Goal: Information Seeking & Learning: Compare options

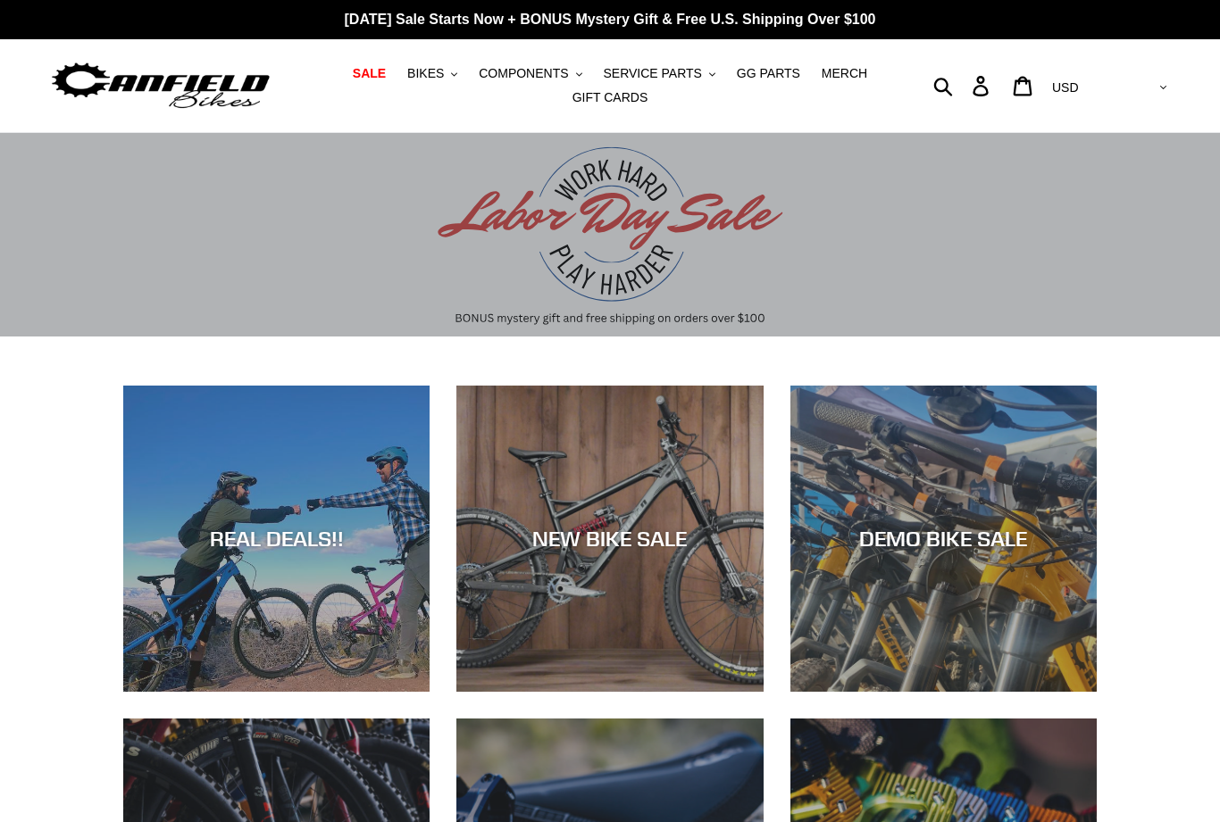
click at [616, 544] on div "NEW BIKE SALE" at bounding box center [609, 539] width 306 height 26
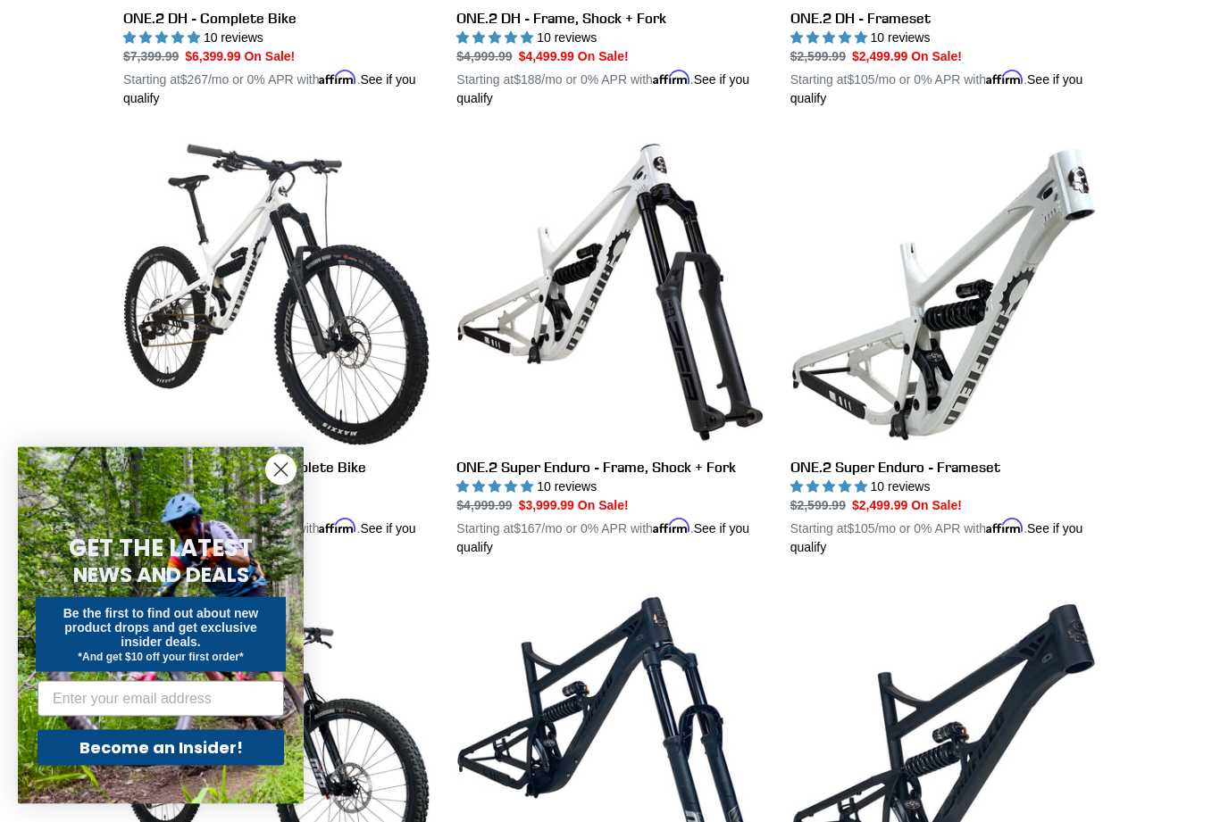
scroll to position [1291, 0]
click at [291, 485] on circle "Close dialog" at bounding box center [280, 469] width 29 height 29
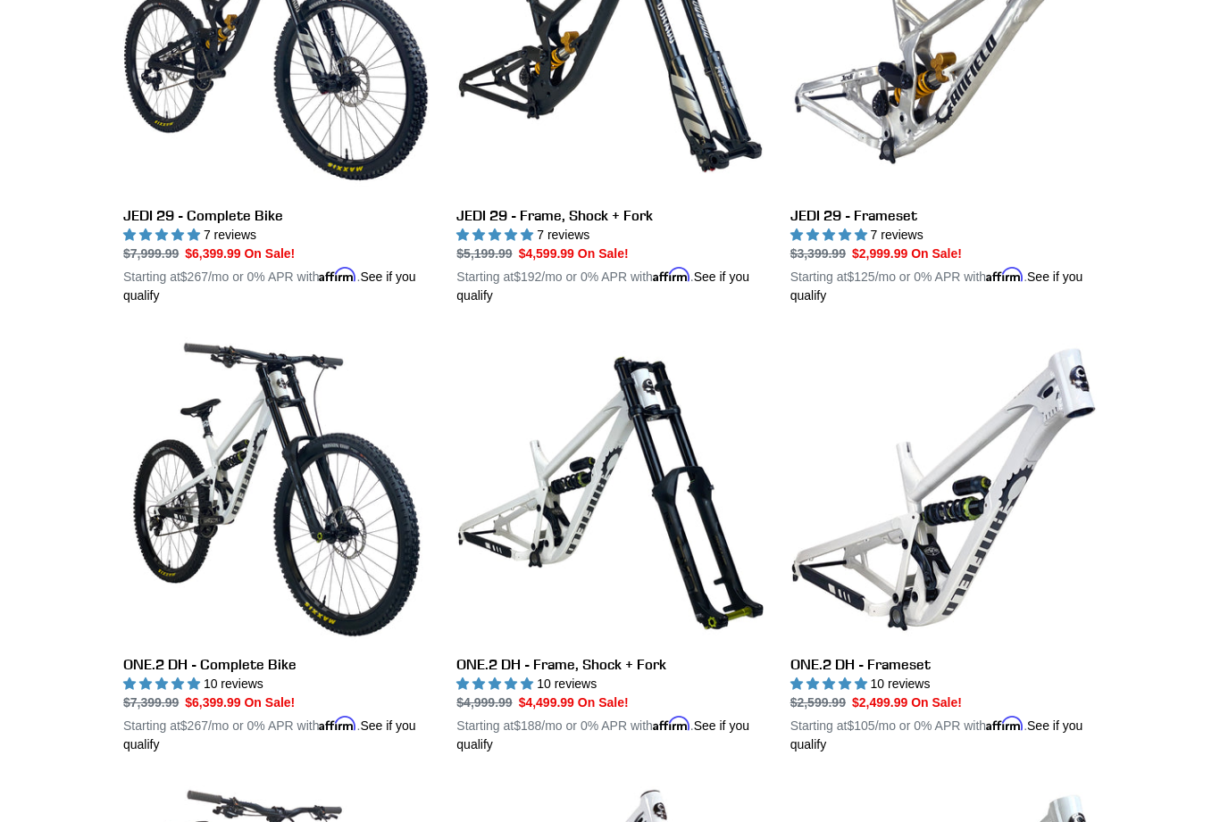
scroll to position [0, 0]
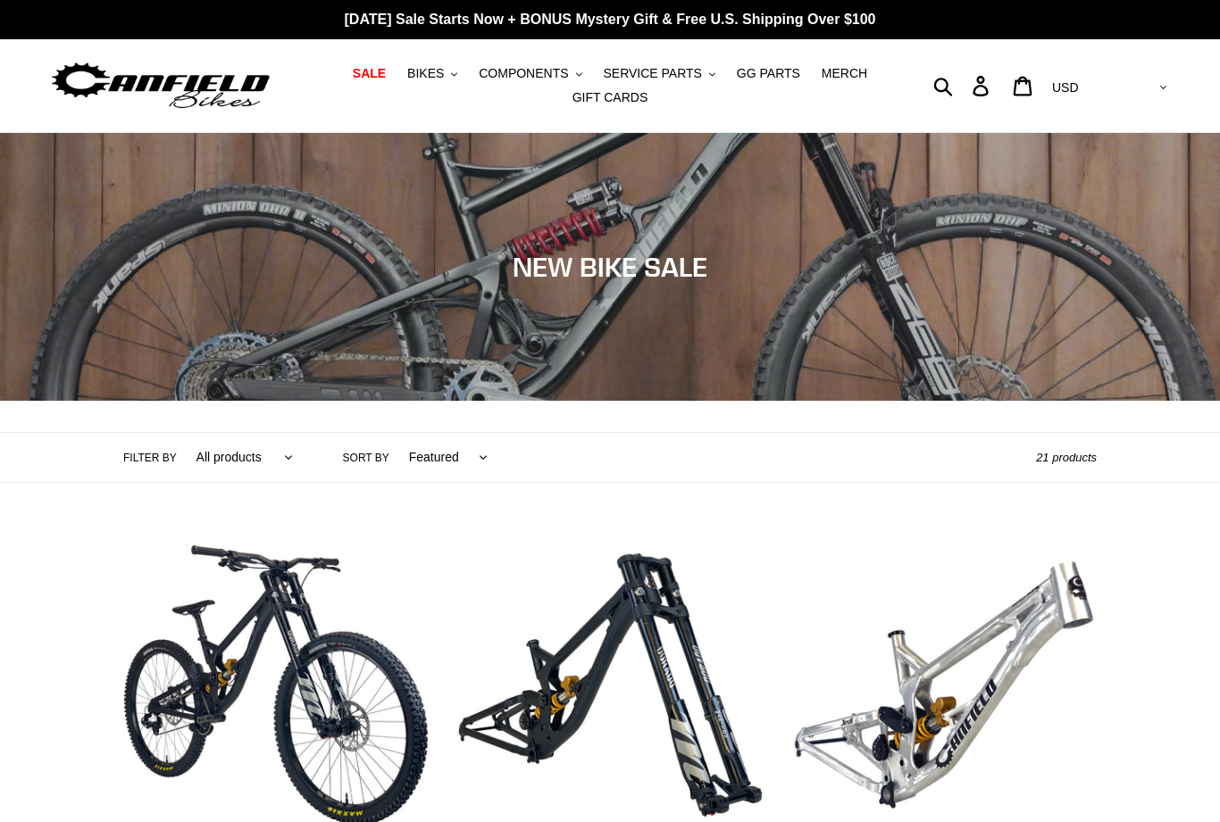
click at [455, 78] on button "BIKES .cls-1{fill:#231f20}" at bounding box center [432, 74] width 68 height 24
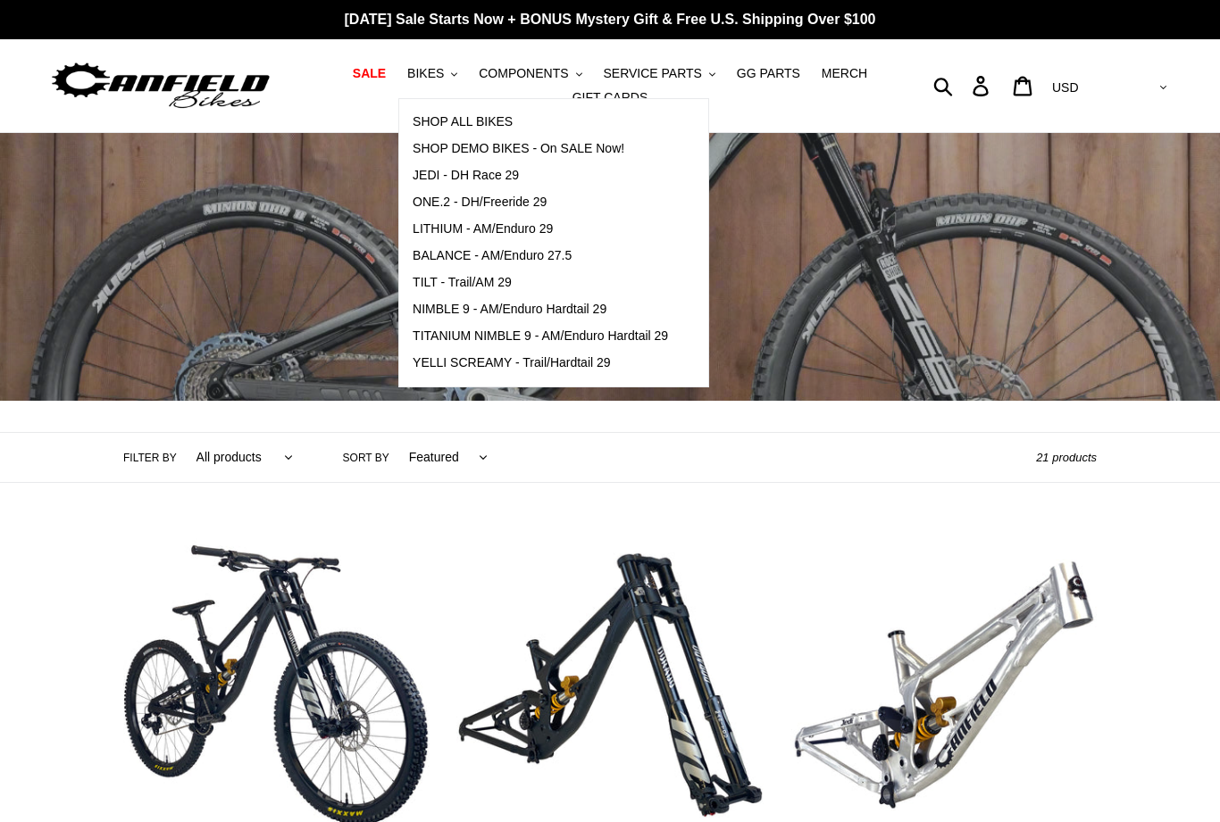
click at [566, 369] on span "YELLI SCREAMY - Trail/Hardtail 29" at bounding box center [512, 362] width 198 height 15
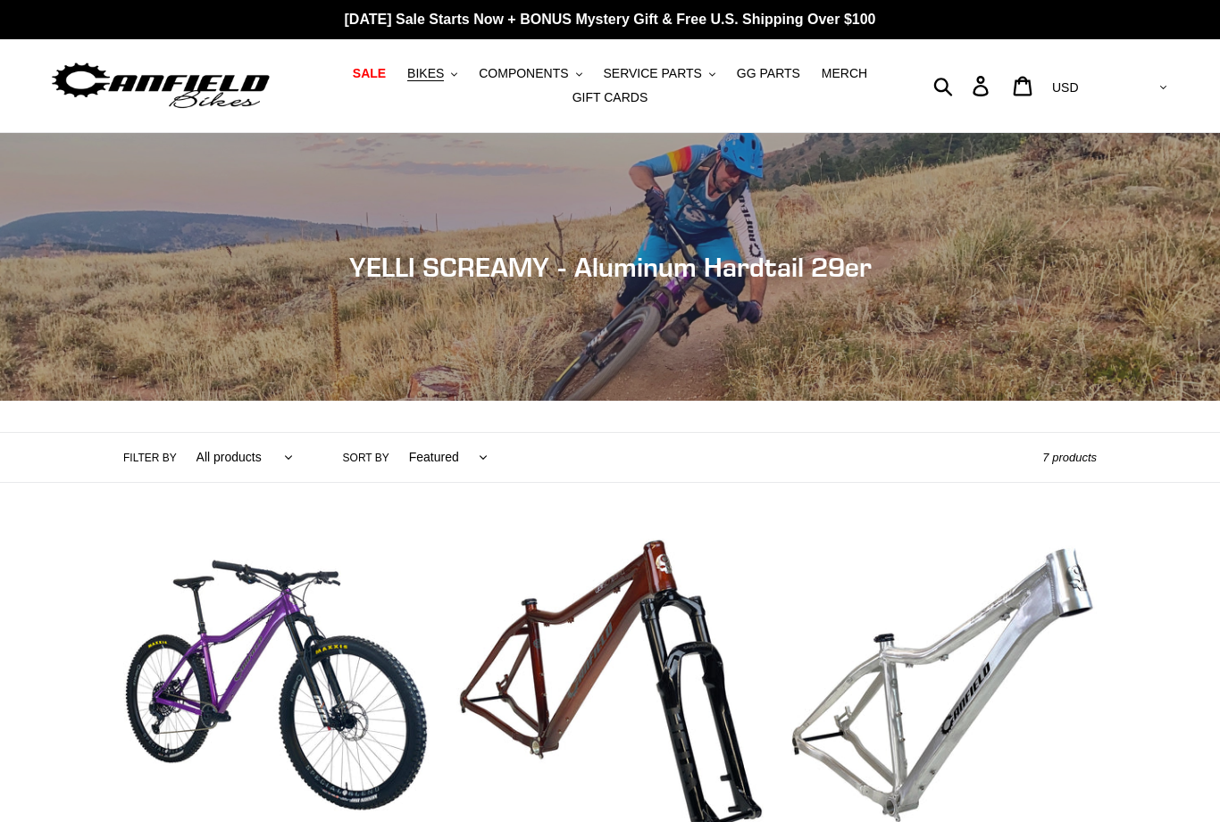
click at [456, 79] on button "BIKES .cls-1{fill:#231f20}" at bounding box center [432, 74] width 68 height 24
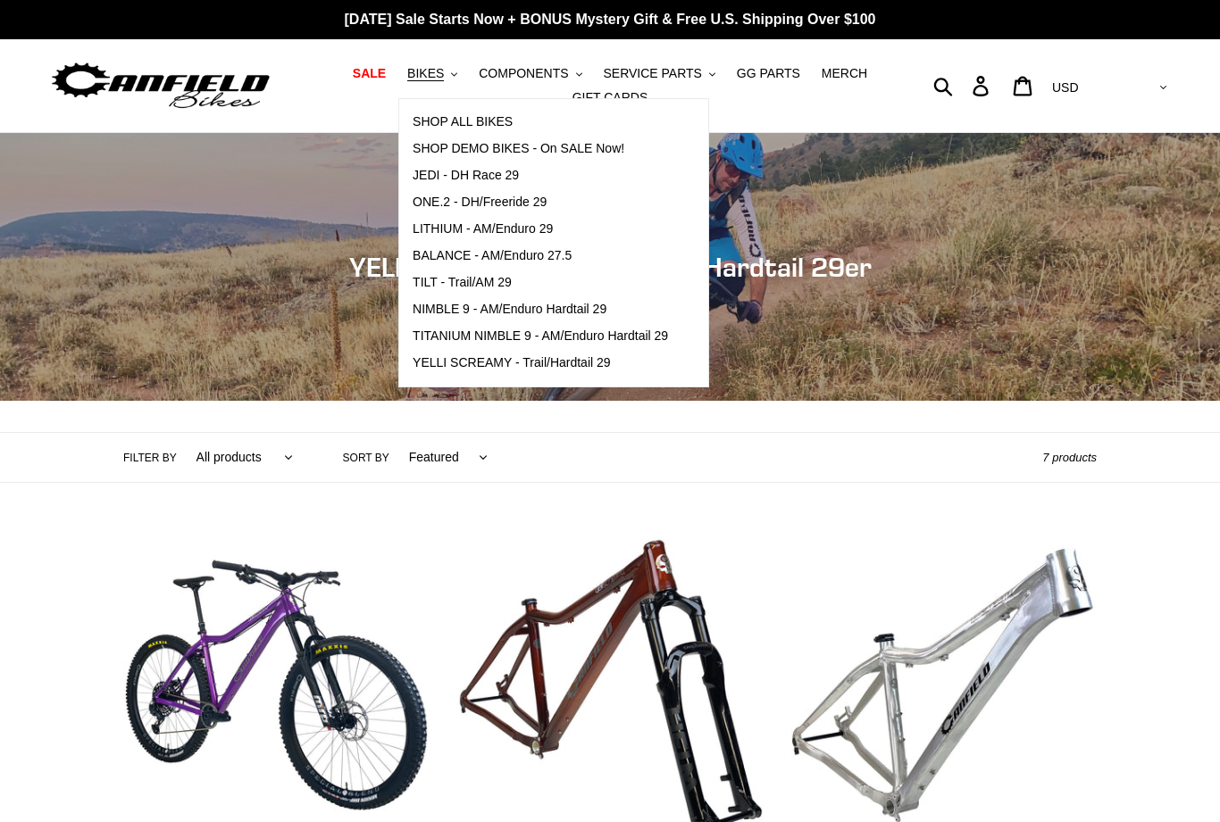
click at [533, 311] on span "NIMBLE 9 - AM/Enduro Hardtail 29" at bounding box center [510, 309] width 194 height 15
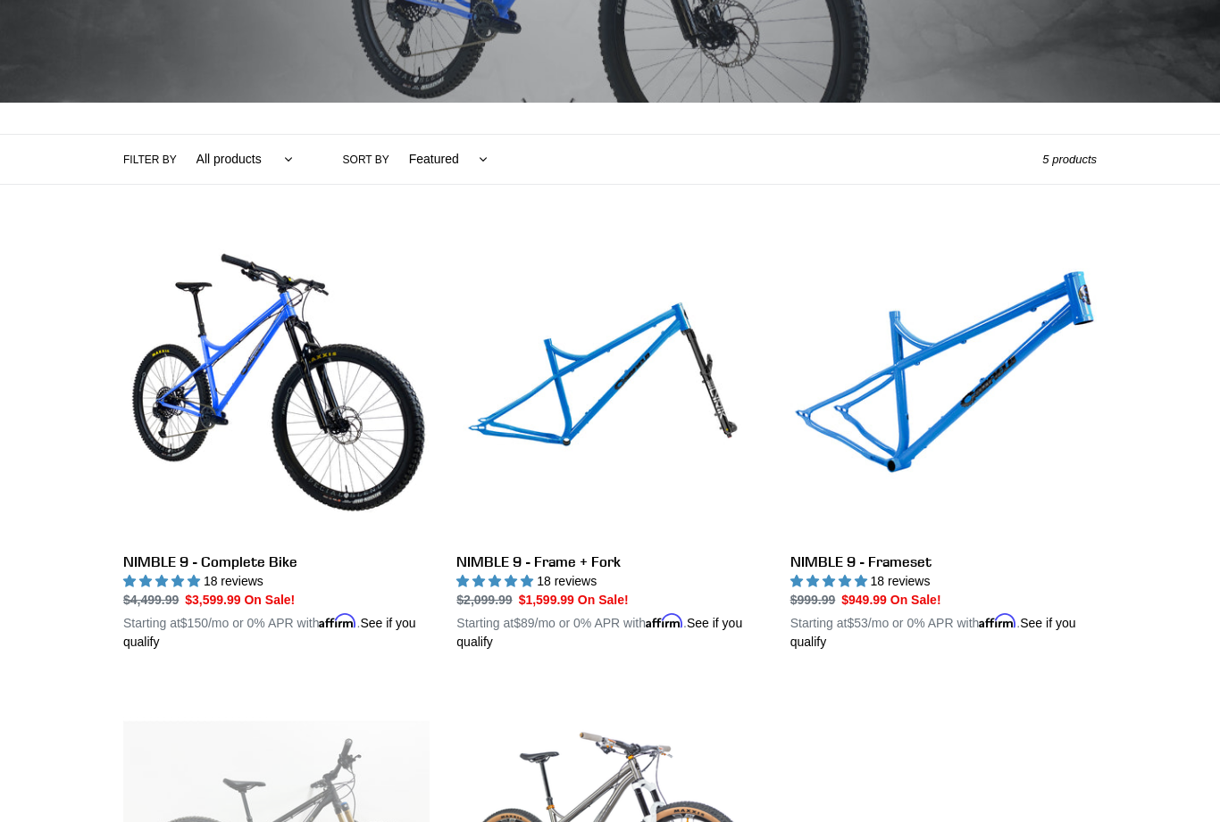
scroll to position [298, 0]
click at [352, 435] on link "NIMBLE 9 - Complete Bike" at bounding box center [276, 443] width 306 height 418
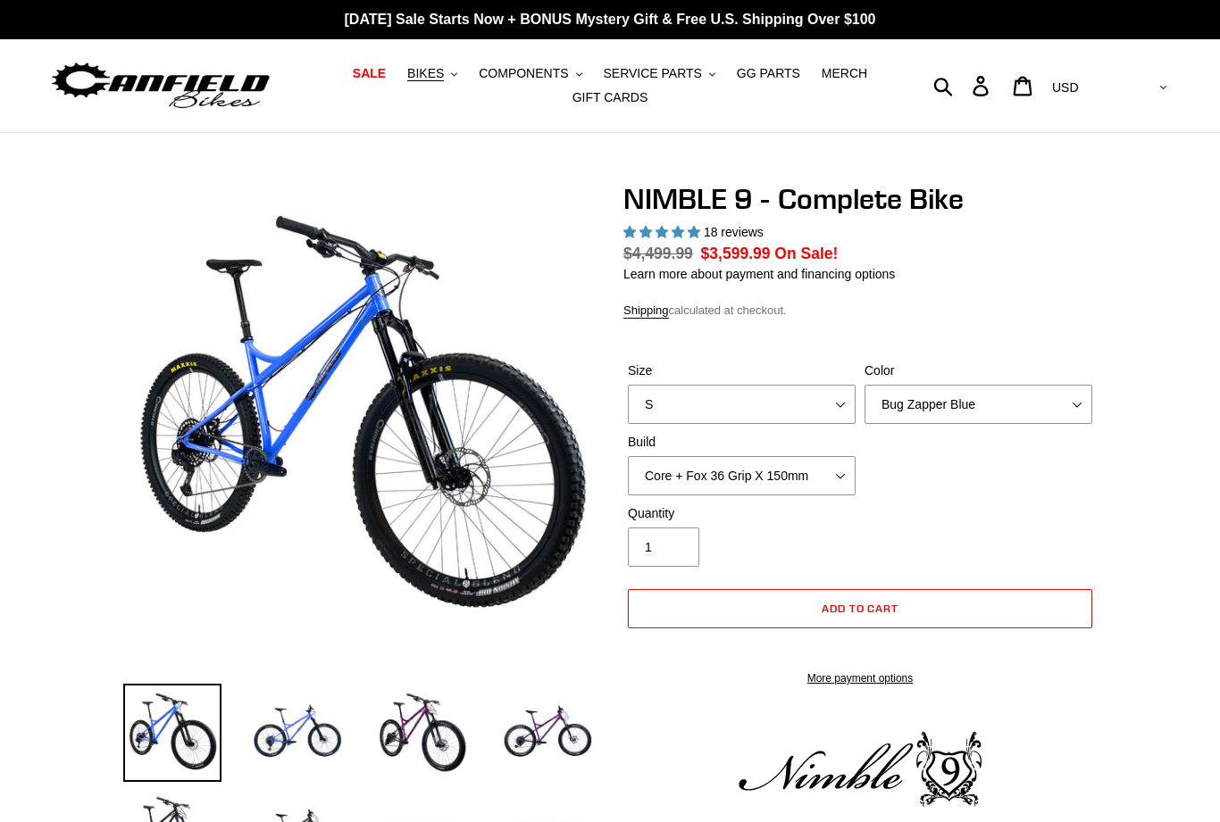
select select "highest-rating"
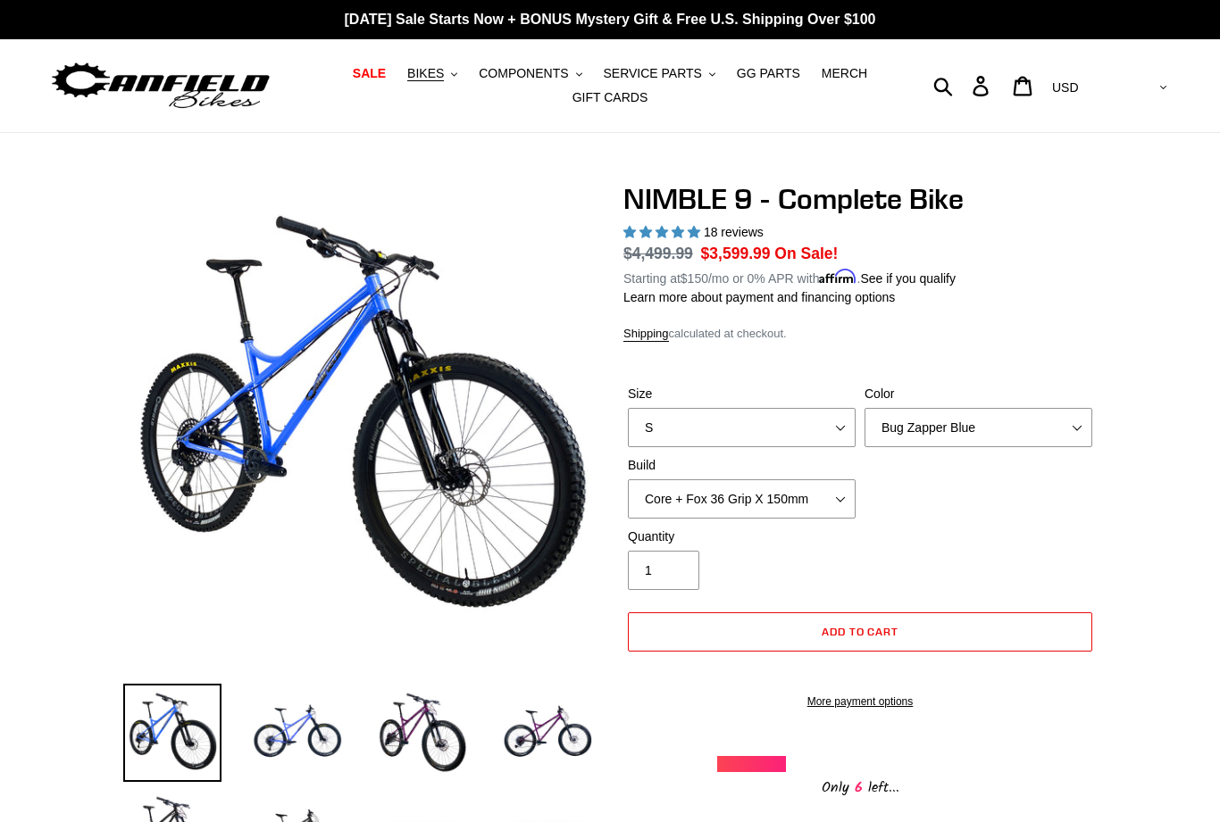
click at [453, 81] on button "BIKES .cls-1{fill:#231f20}" at bounding box center [432, 74] width 68 height 24
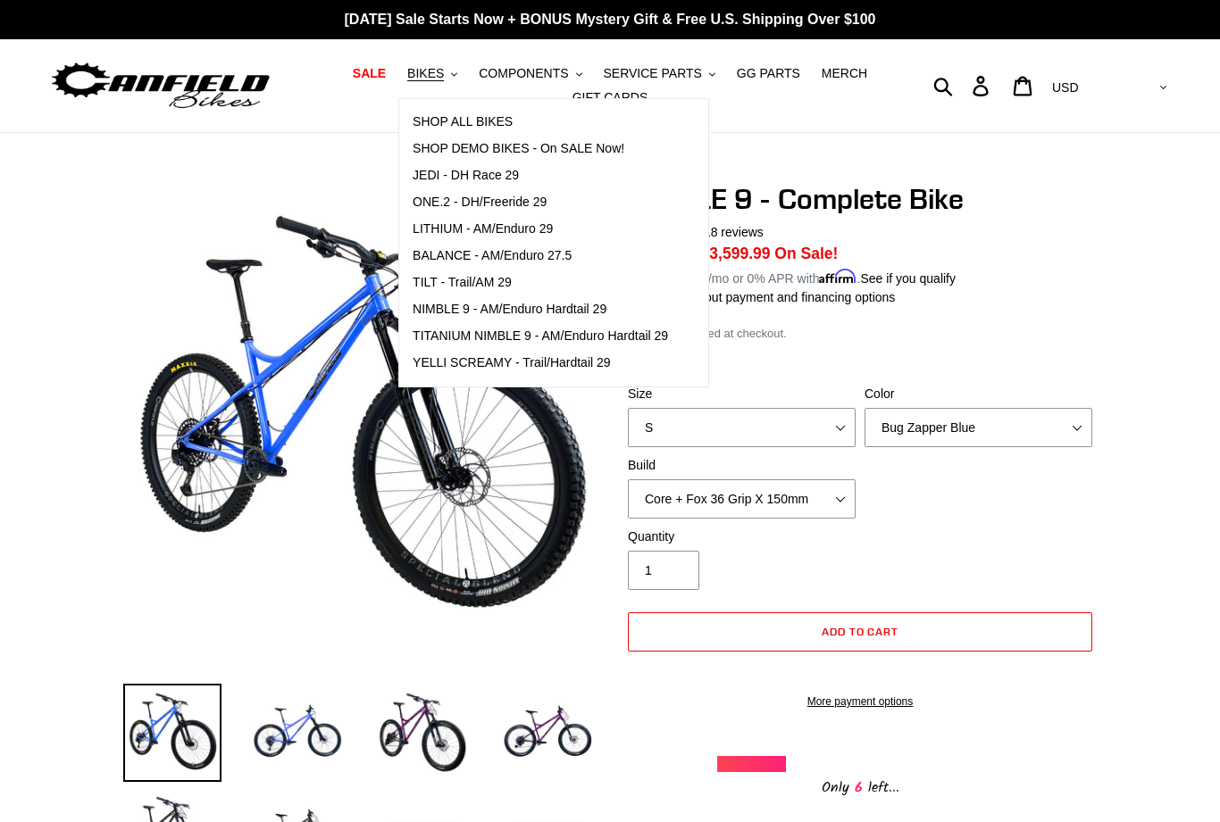
click at [561, 147] on span "SHOP DEMO BIKES - On SALE Now!" at bounding box center [519, 148] width 212 height 15
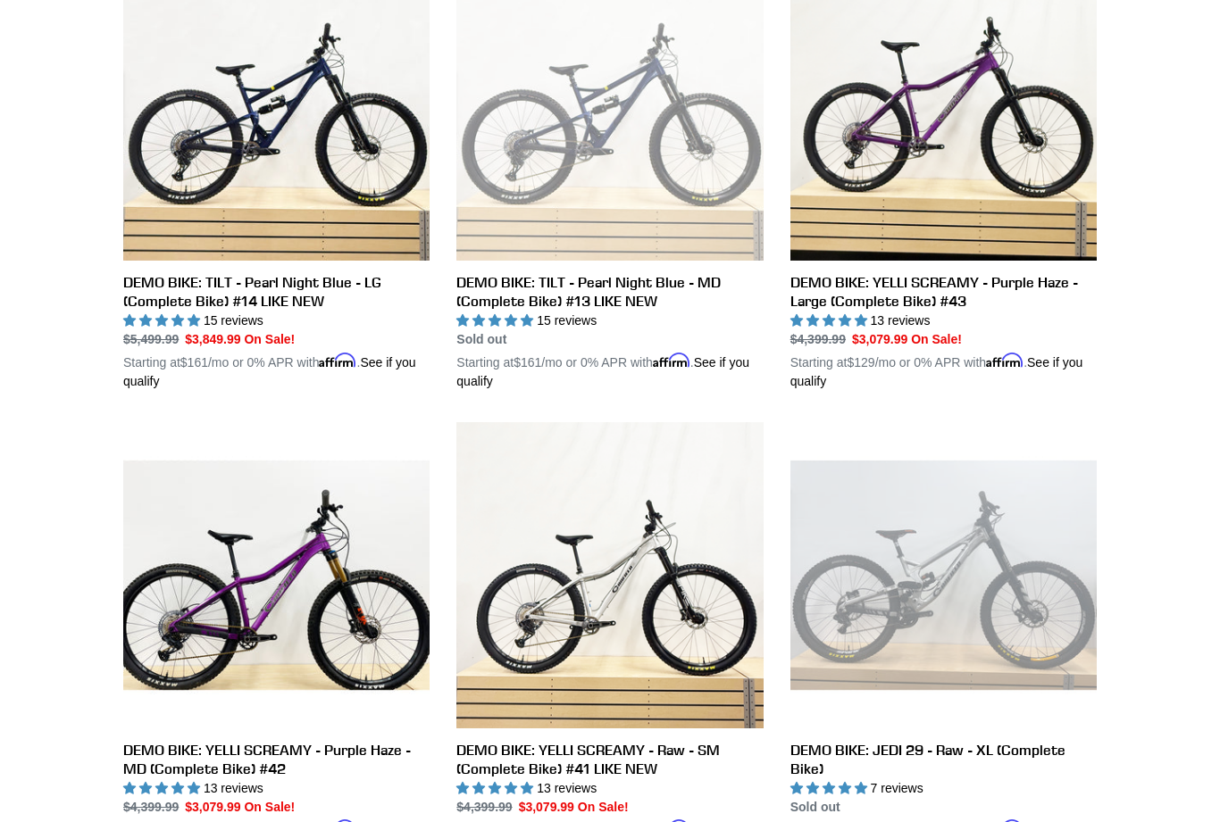
scroll to position [1046, 0]
click at [1003, 163] on link "DEMO BIKE: YELLI SCREAMY - Purple Haze - Large (Complete Bike) #43" at bounding box center [943, 172] width 306 height 437
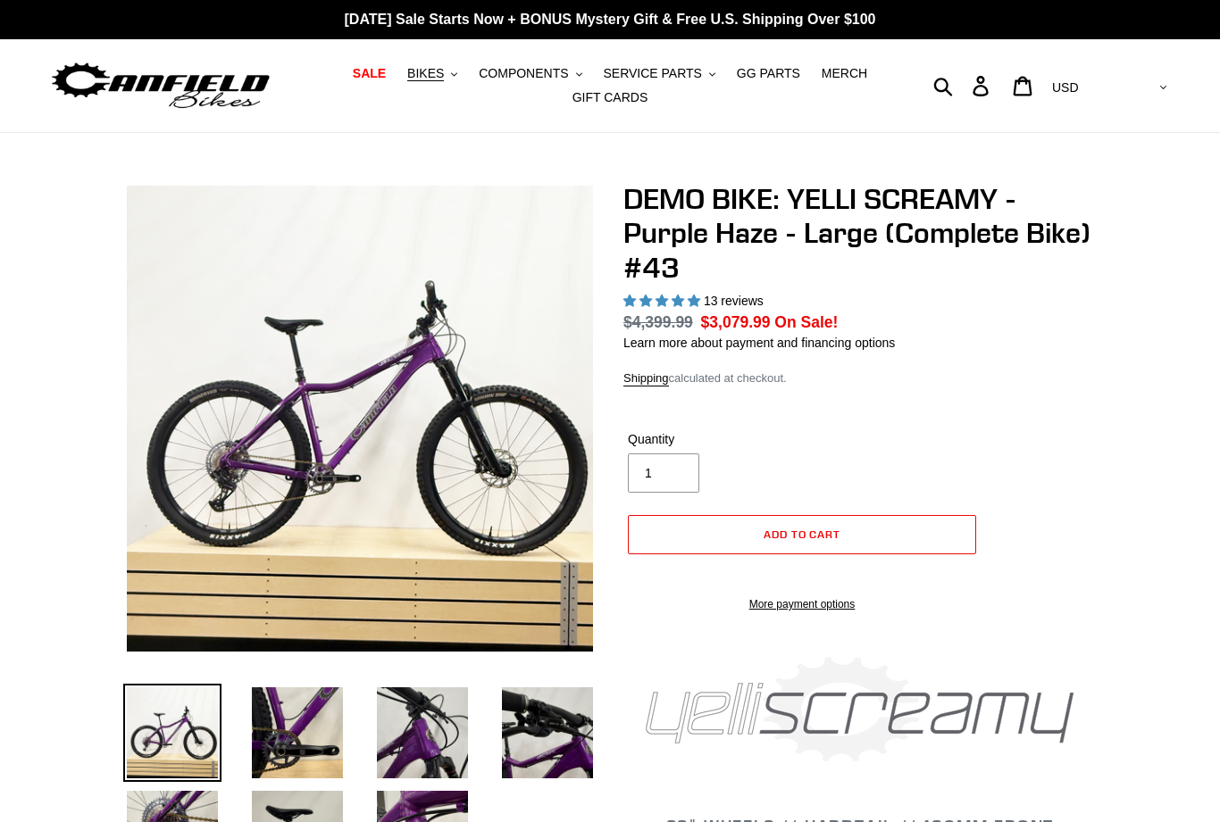
select select "highest-rating"
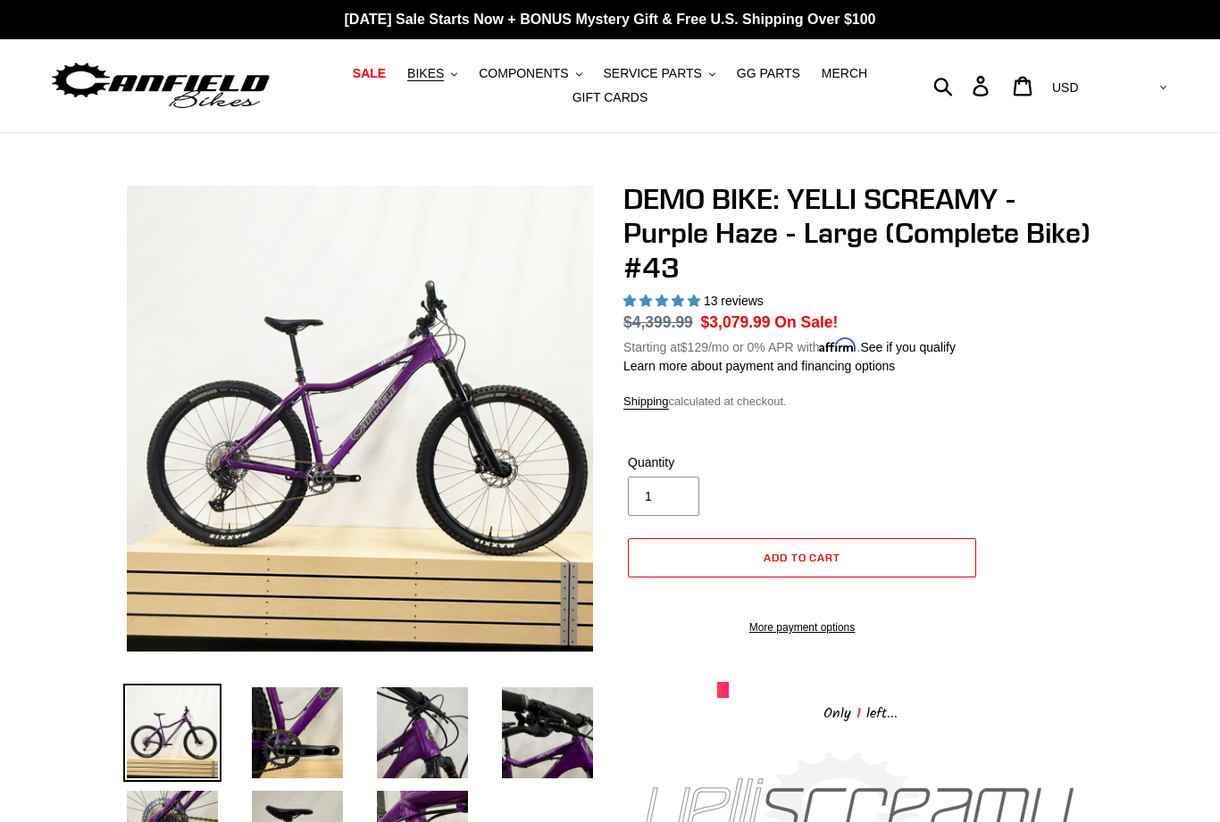
click at [422, 713] on img at bounding box center [422, 733] width 98 height 98
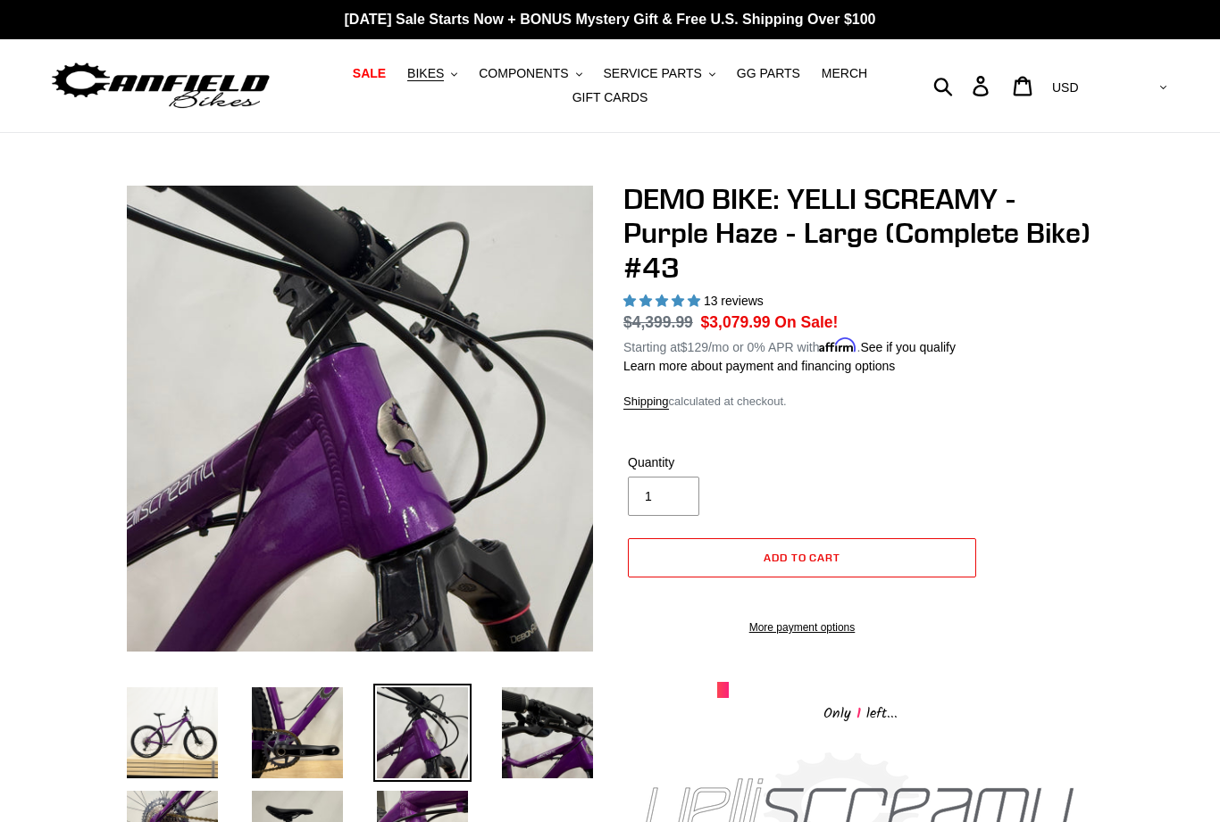
click at [311, 737] on img at bounding box center [297, 733] width 98 height 98
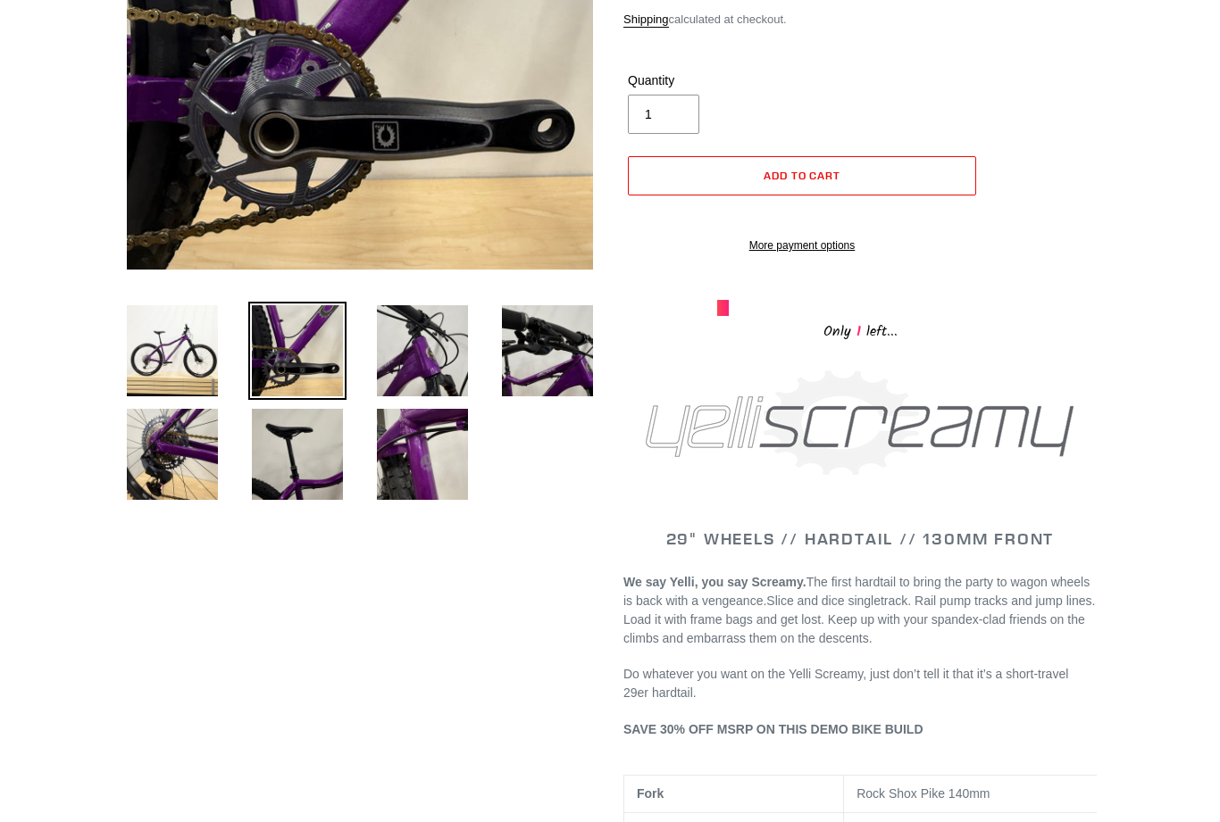
scroll to position [428, 0]
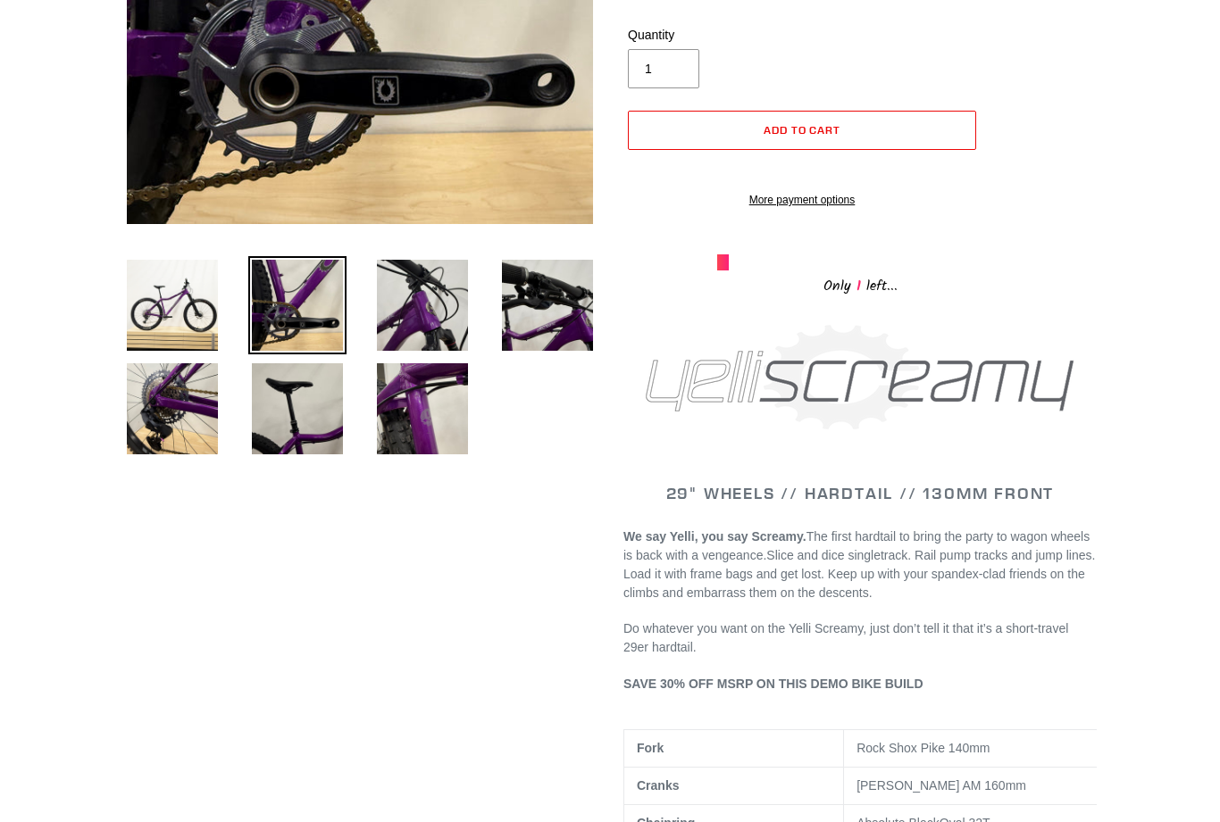
click at [430, 435] on img at bounding box center [422, 409] width 98 height 98
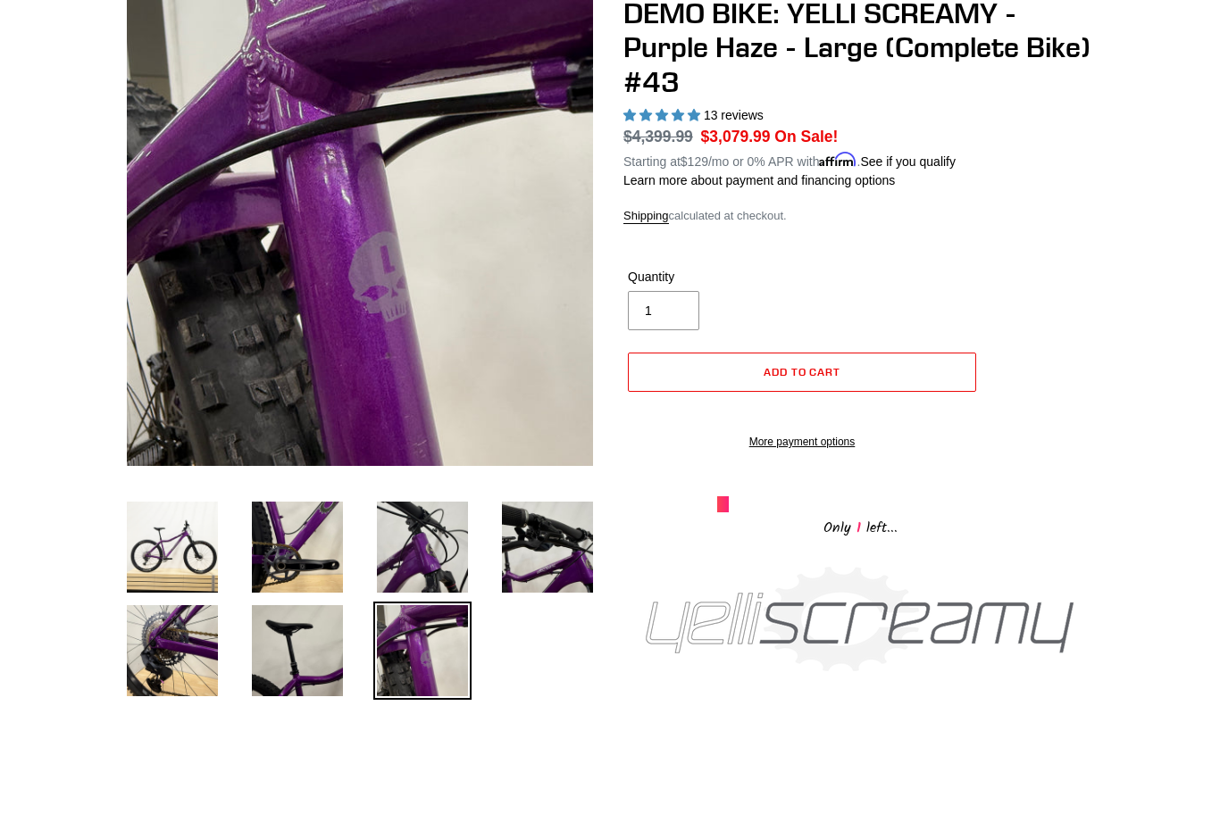
scroll to position [213, 0]
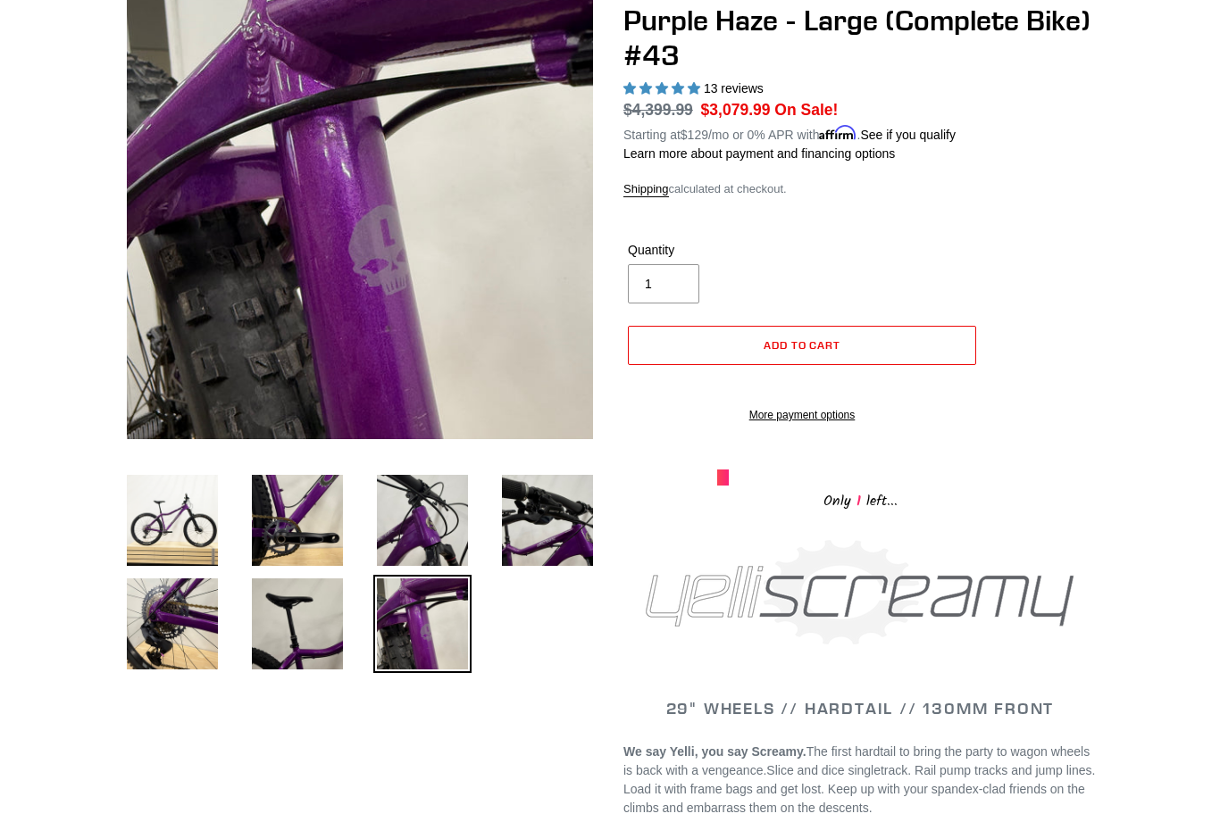
click at [271, 651] on img at bounding box center [297, 624] width 98 height 98
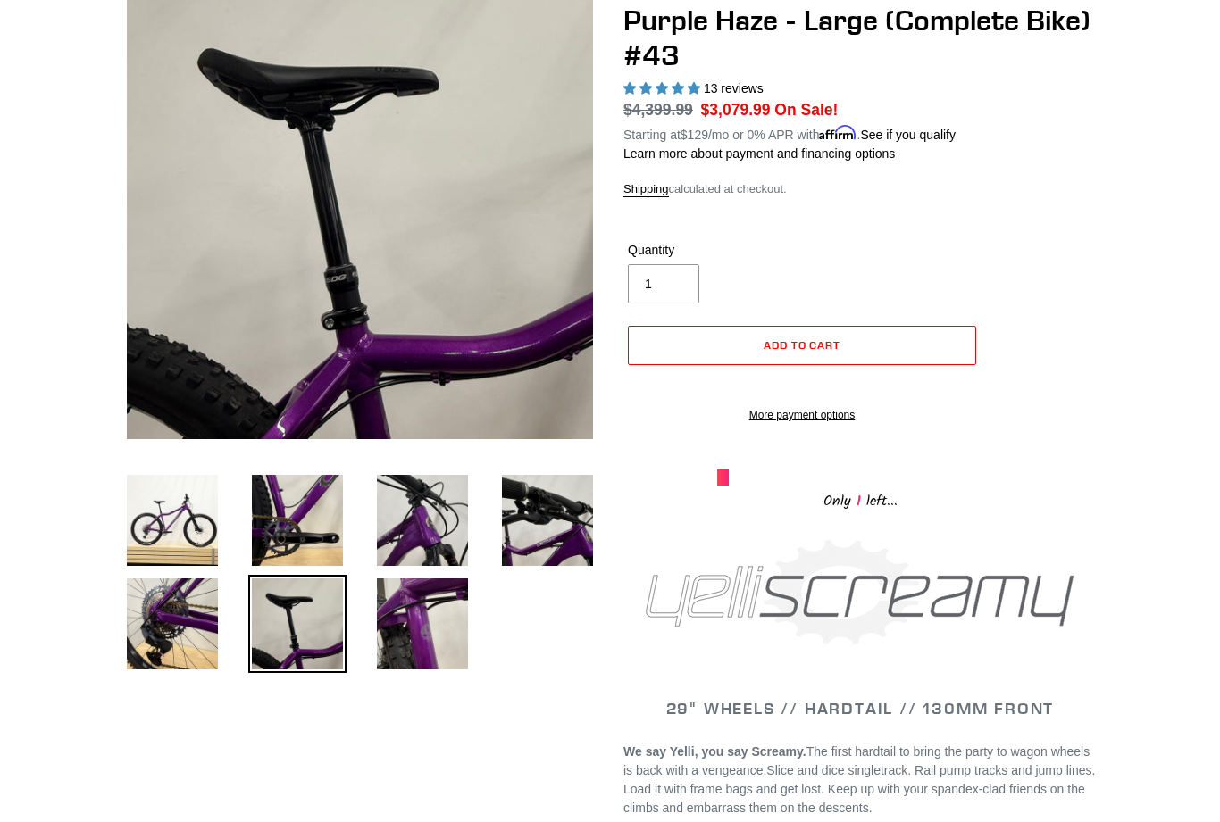
click at [178, 630] on img at bounding box center [172, 624] width 98 height 98
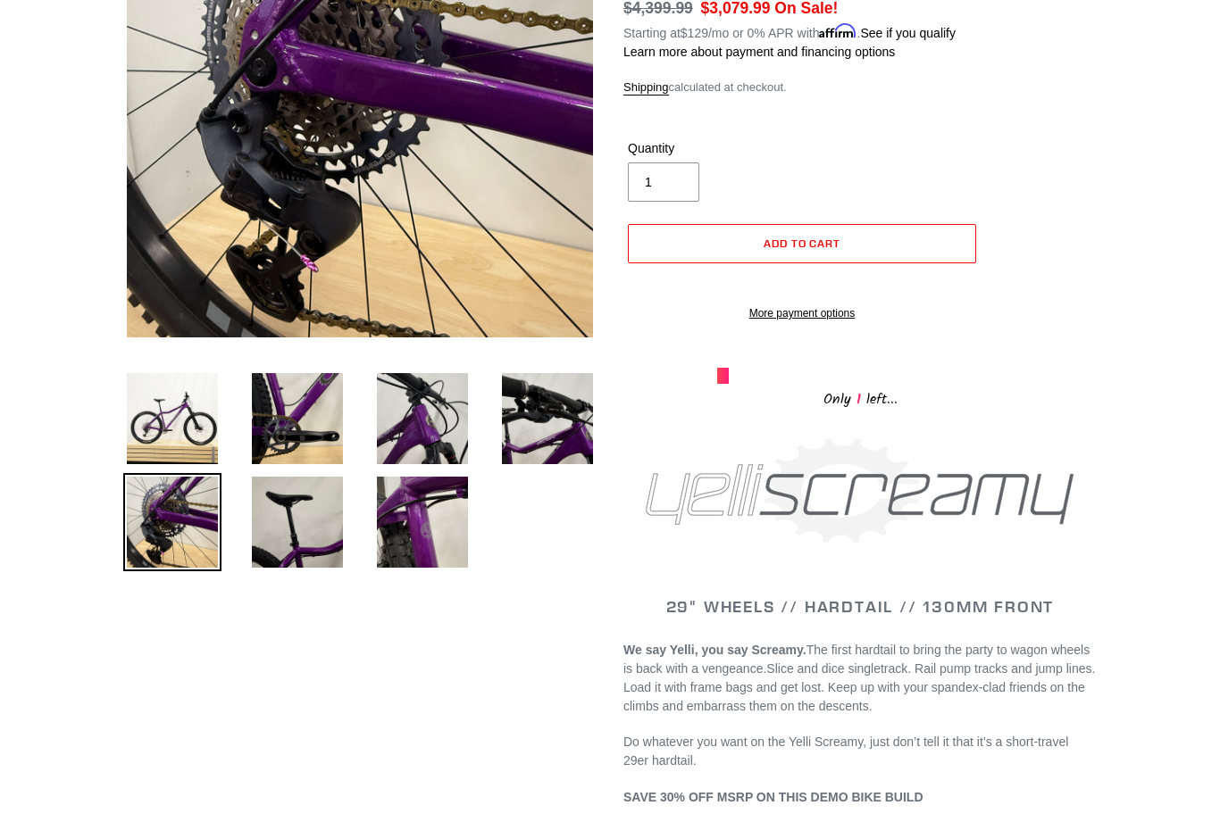
scroll to position [314, 0]
click at [436, 432] on img at bounding box center [422, 419] width 98 height 98
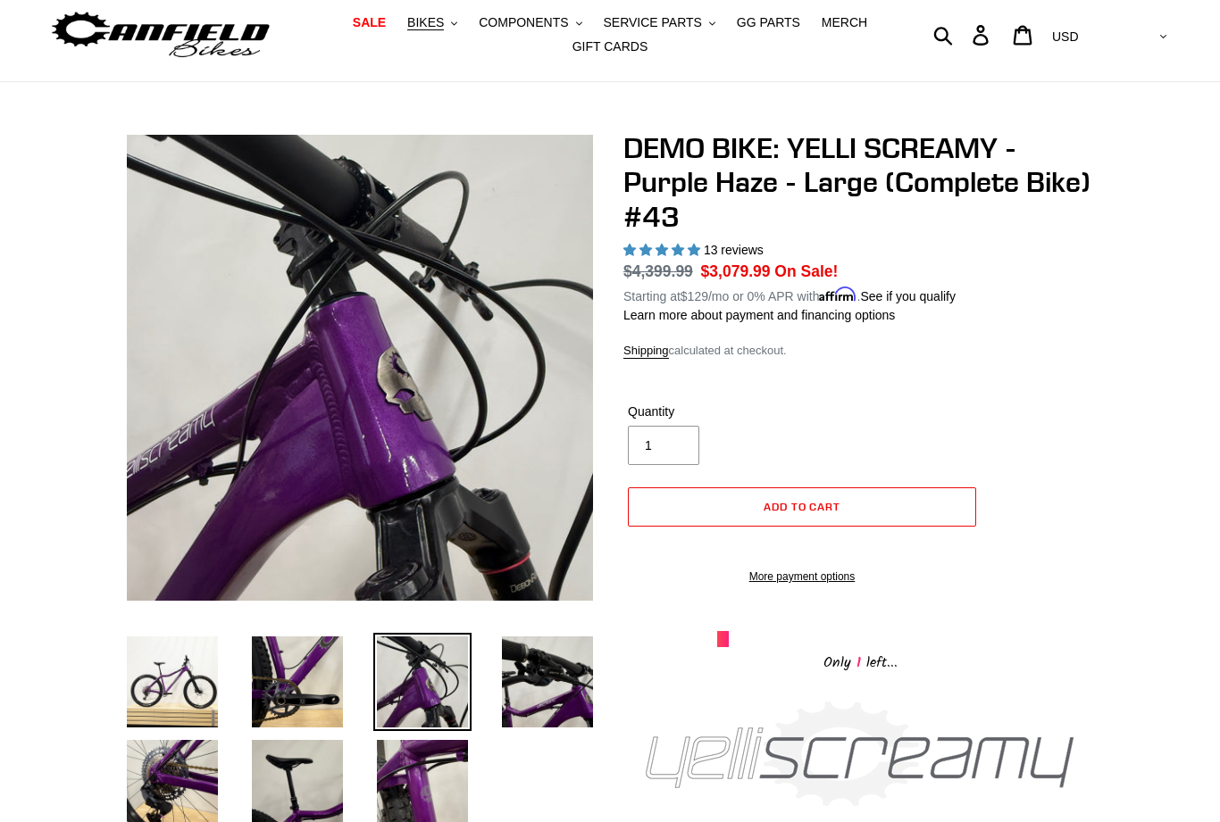
scroll to position [0, 0]
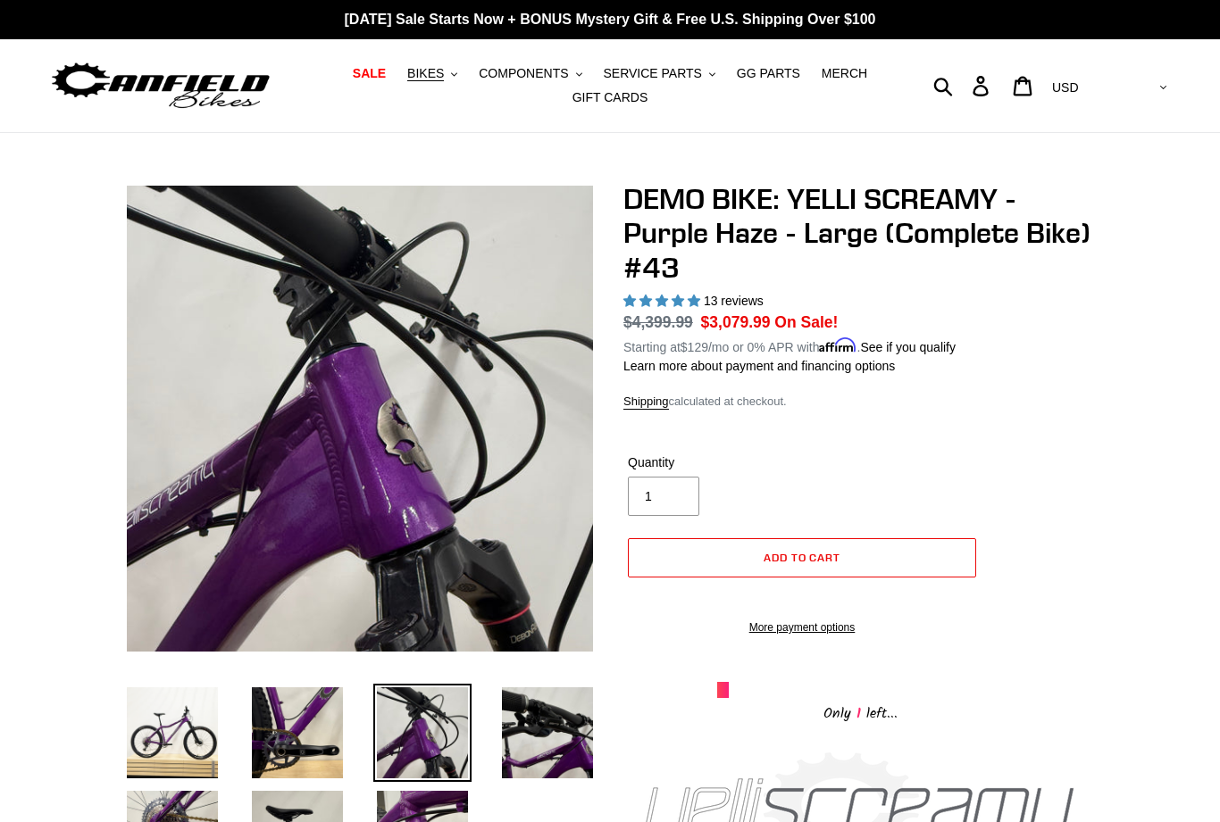
click at [453, 77] on button "BIKES .cls-1{fill:#231f20}" at bounding box center [432, 74] width 68 height 24
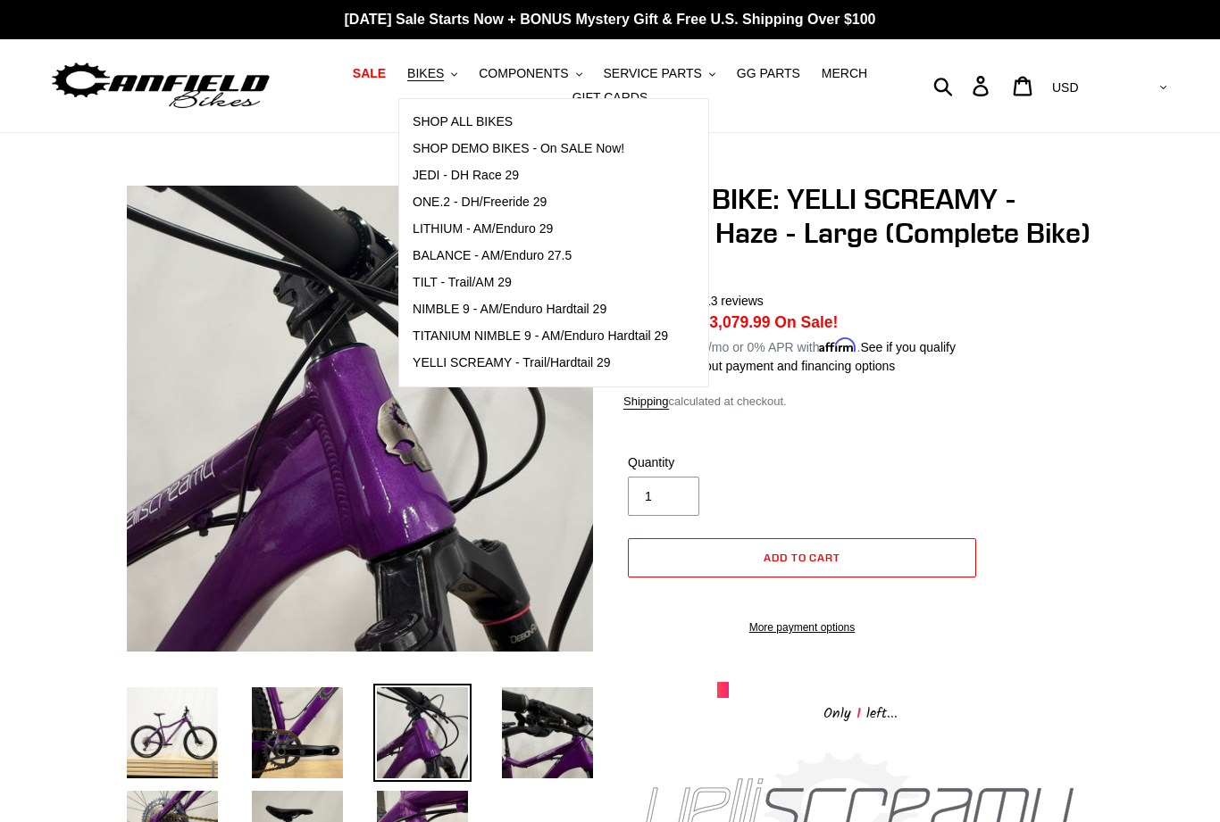
click at [383, 78] on span "SALE" at bounding box center [369, 73] width 33 height 15
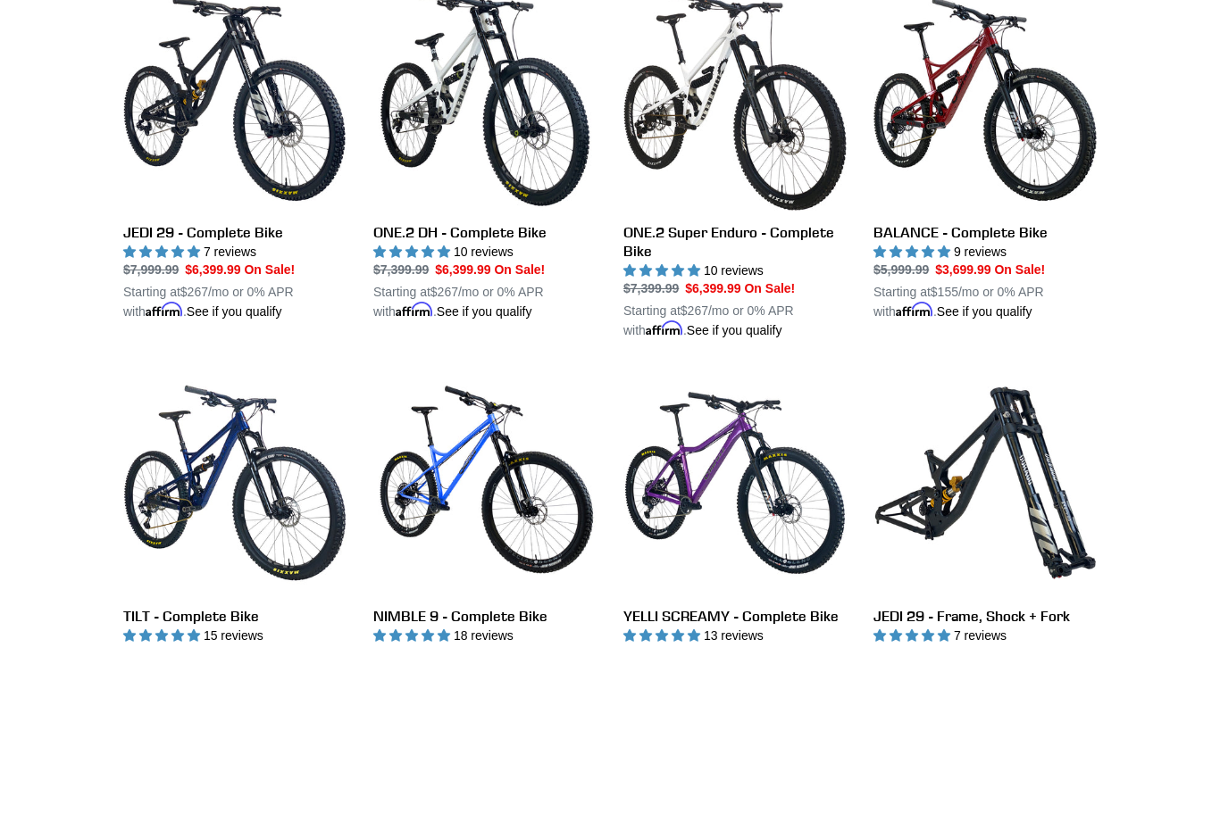
scroll to position [1427, 0]
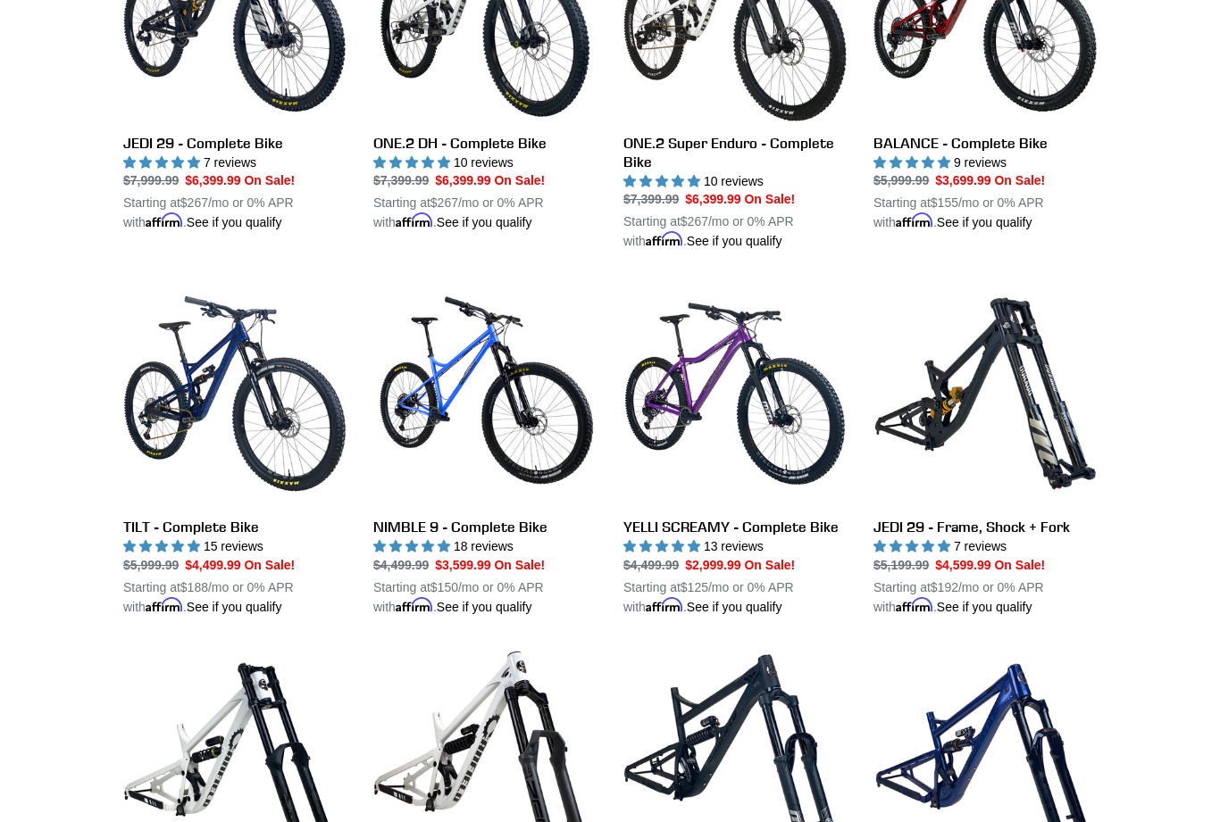
click at [531, 387] on link "NIMBLE 9 - Complete Bike" at bounding box center [484, 449] width 223 height 335
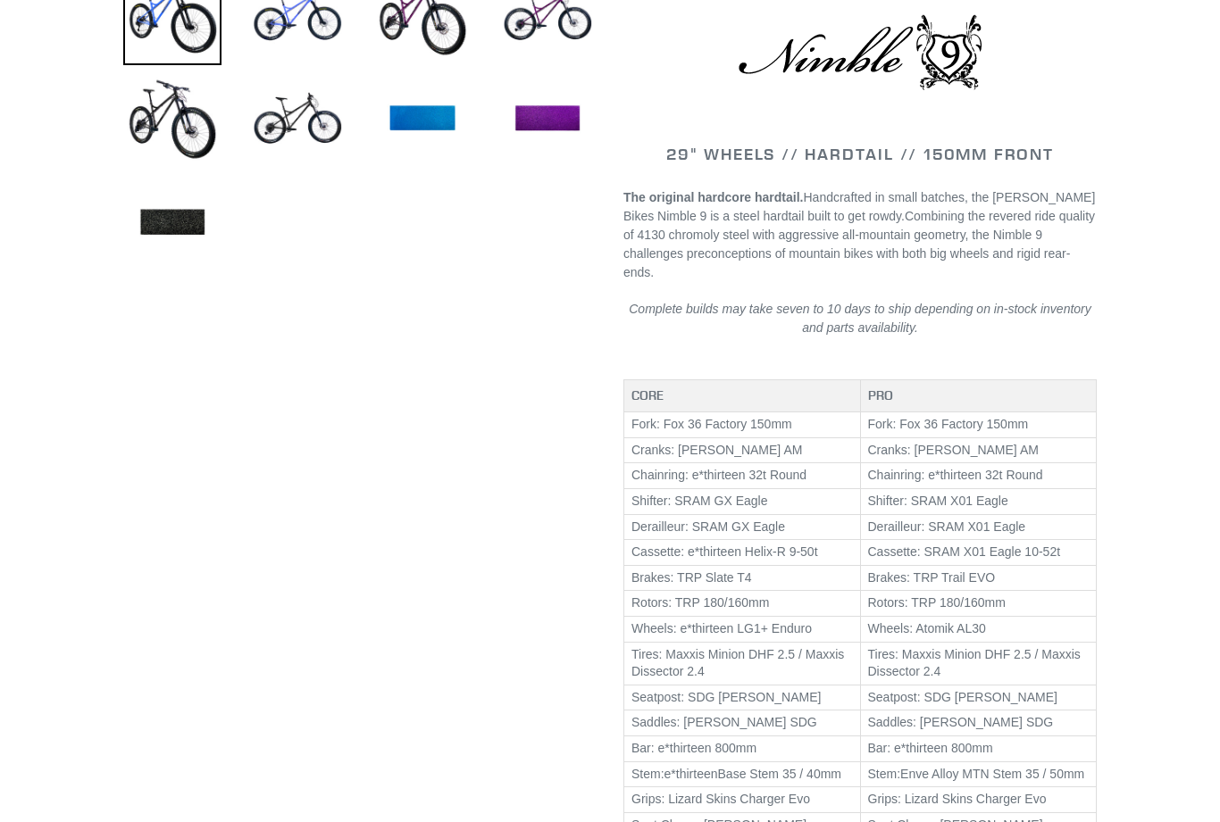
select select "highest-rating"
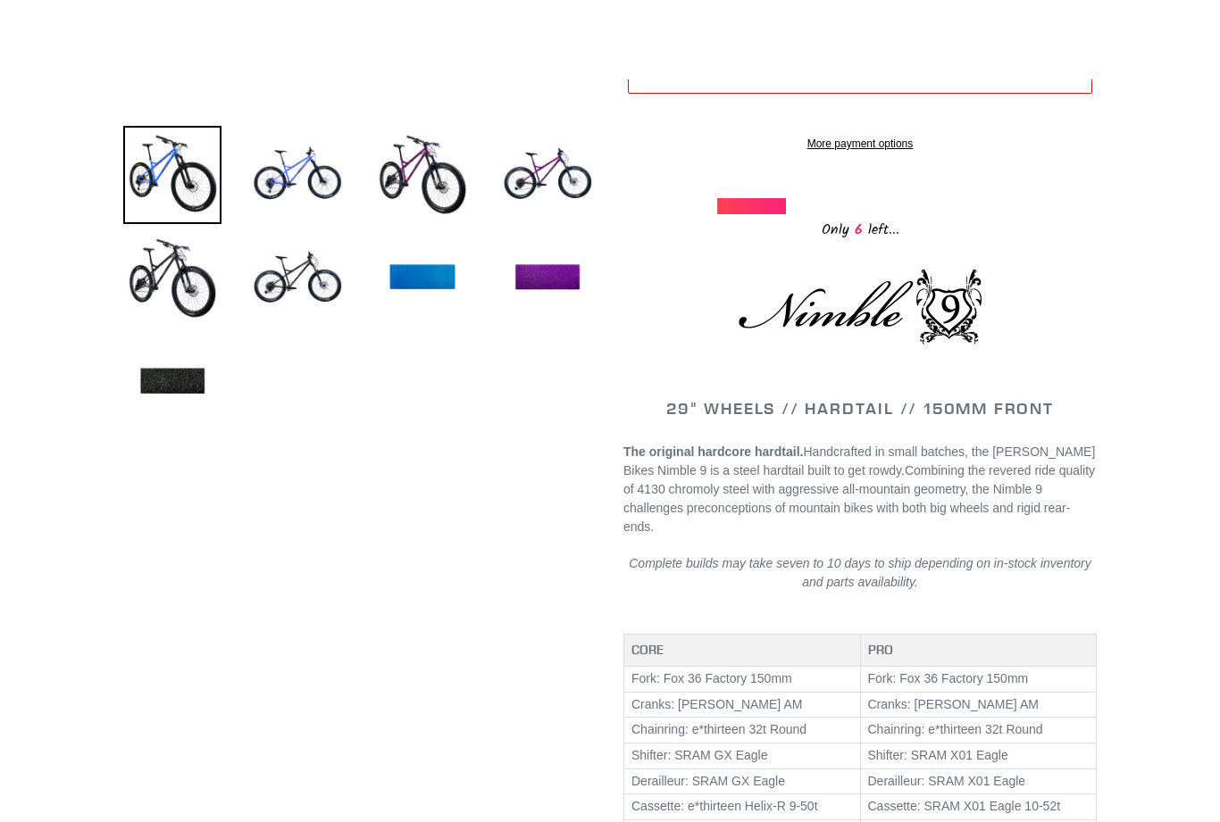
scroll to position [359, 0]
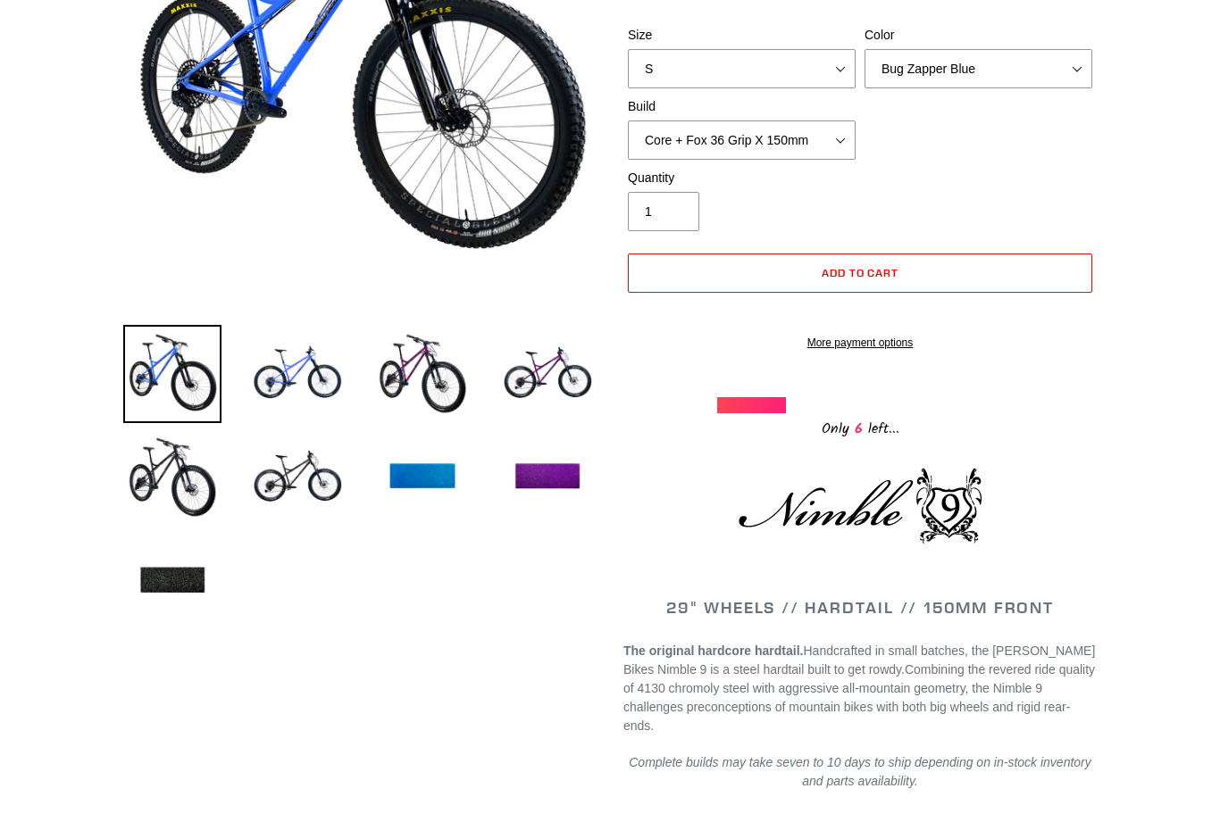
click at [563, 463] on img at bounding box center [547, 478] width 98 height 98
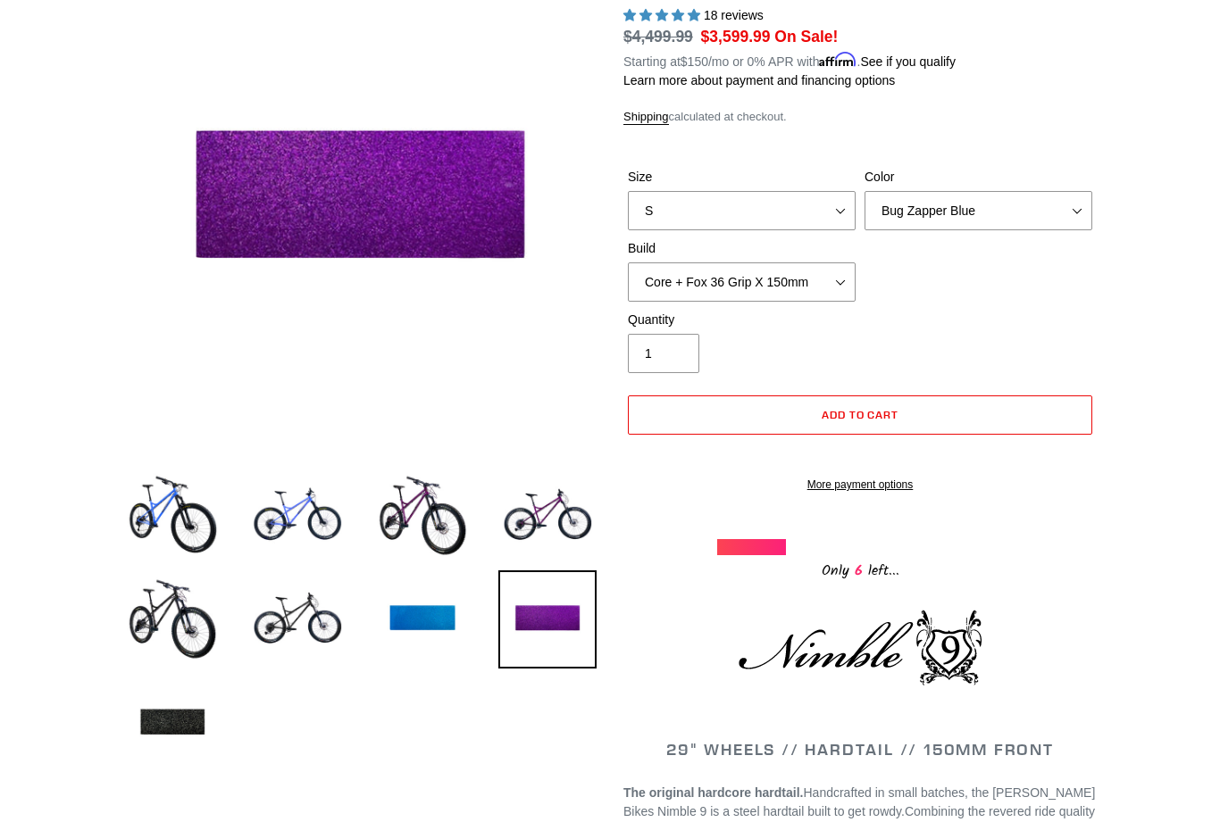
scroll to position [0, 0]
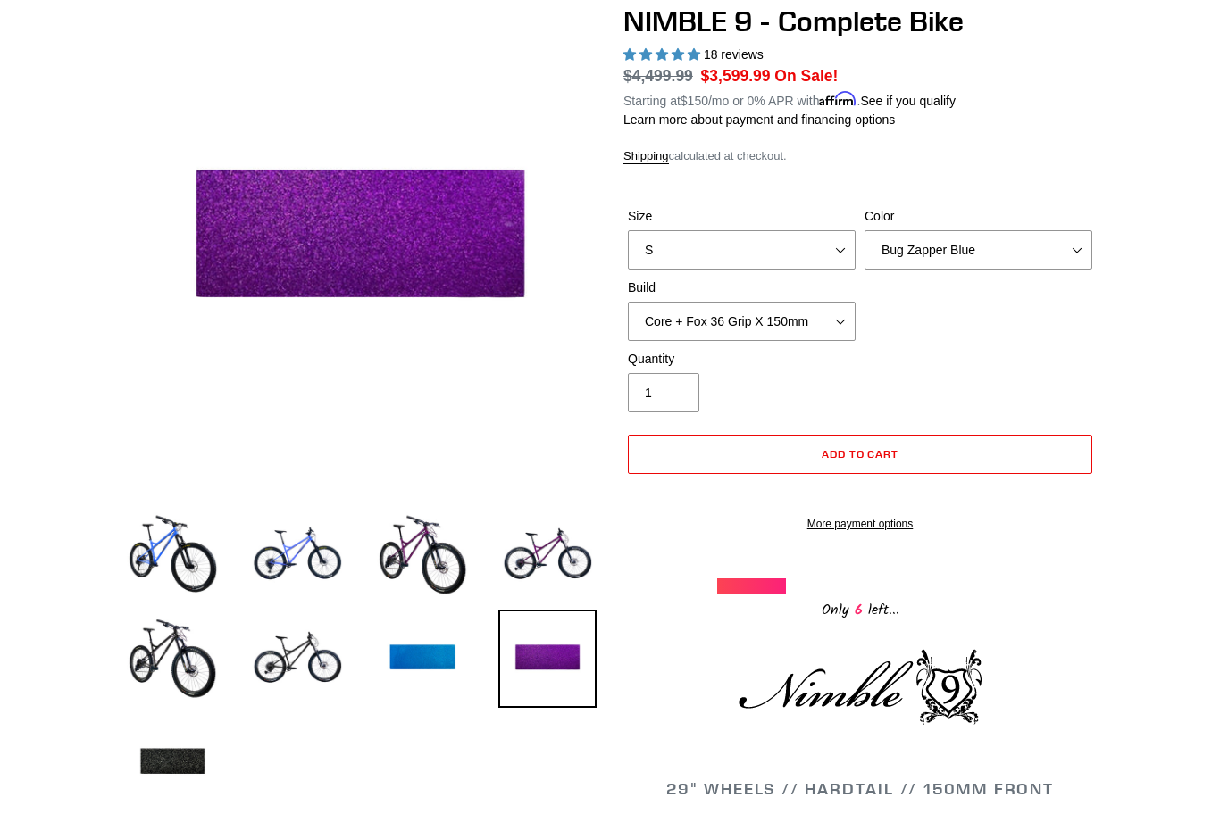
click at [438, 655] on img at bounding box center [422, 660] width 98 height 98
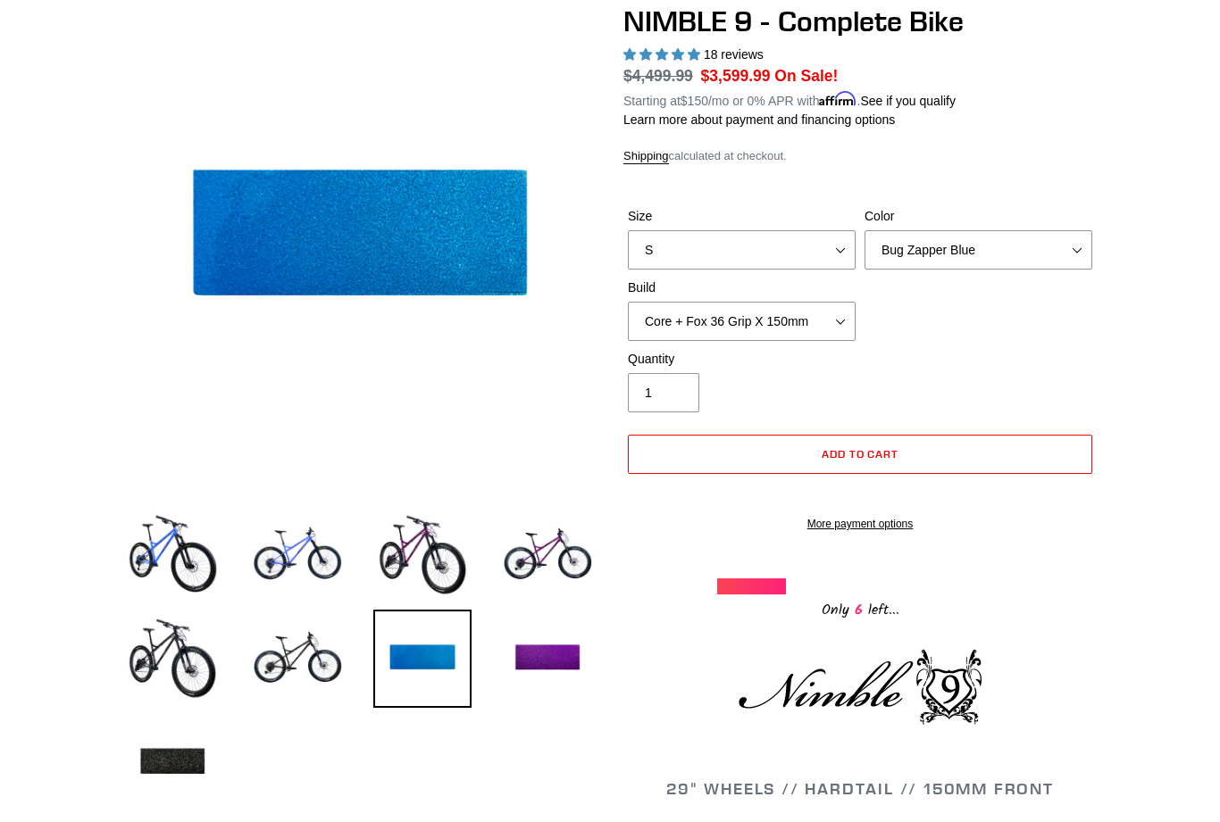
click at [328, 559] on img at bounding box center [297, 555] width 98 height 98
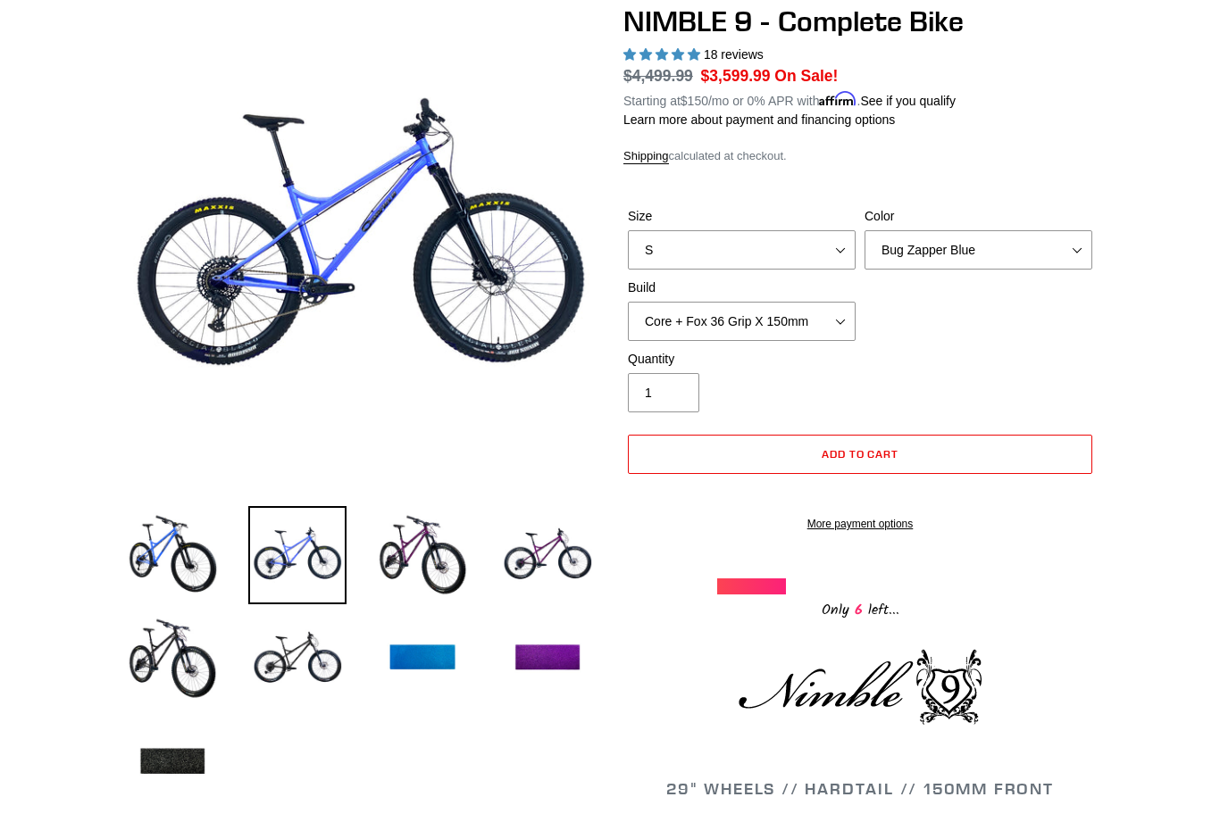
click at [439, 542] on img at bounding box center [422, 555] width 98 height 98
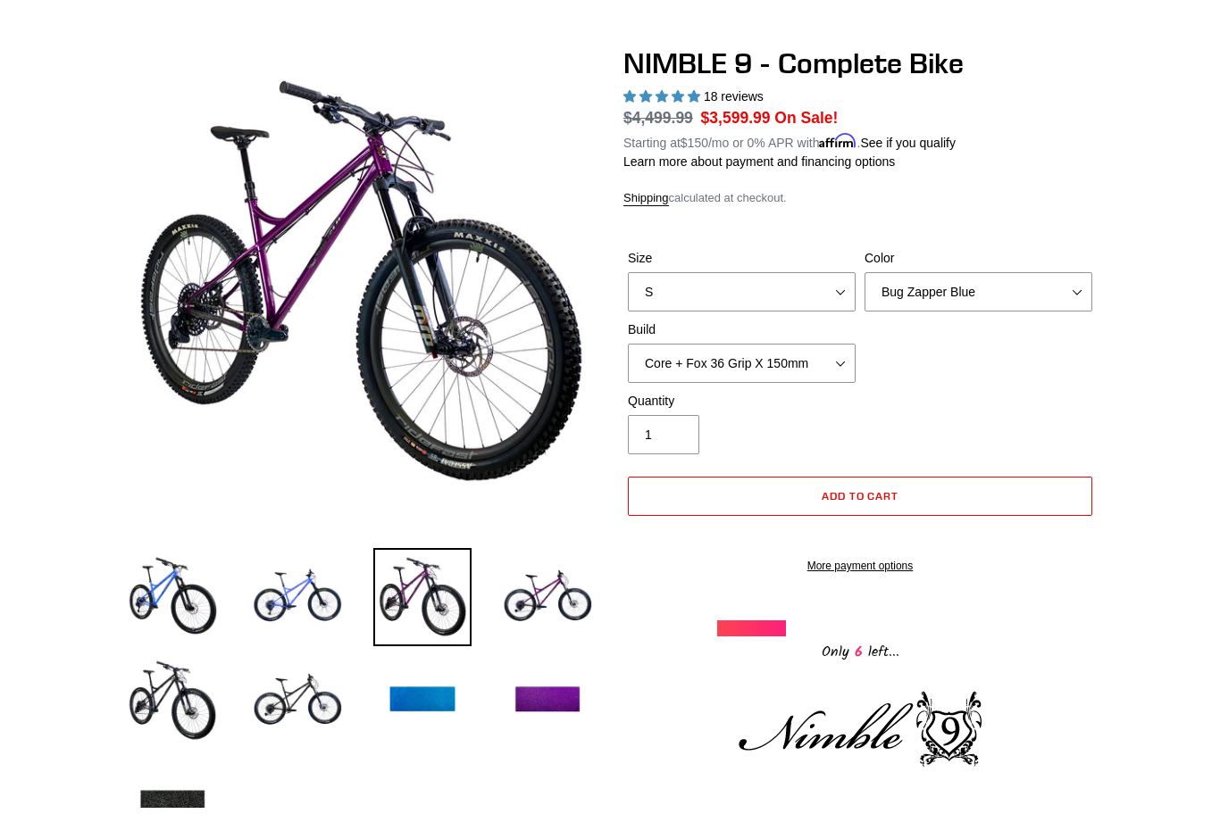
scroll to position [0, 0]
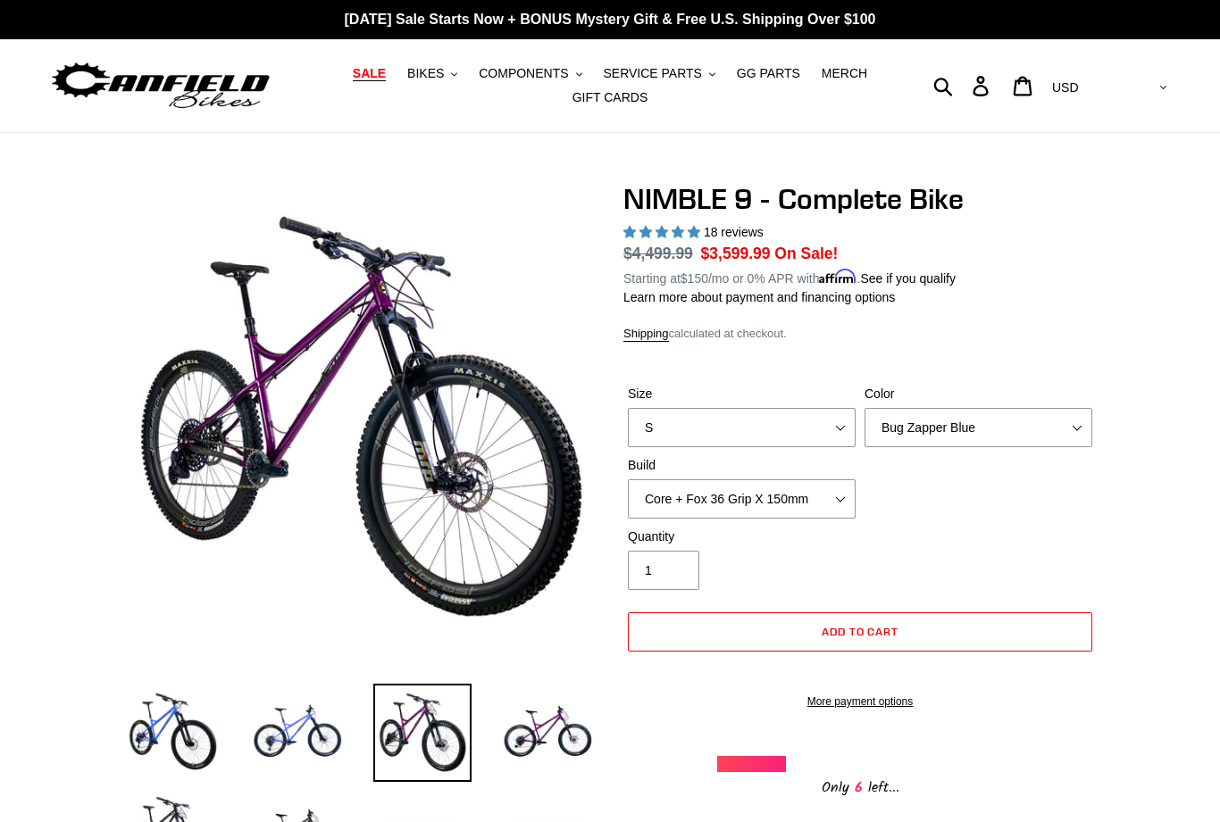
click at [179, 715] on img at bounding box center [172, 733] width 98 height 98
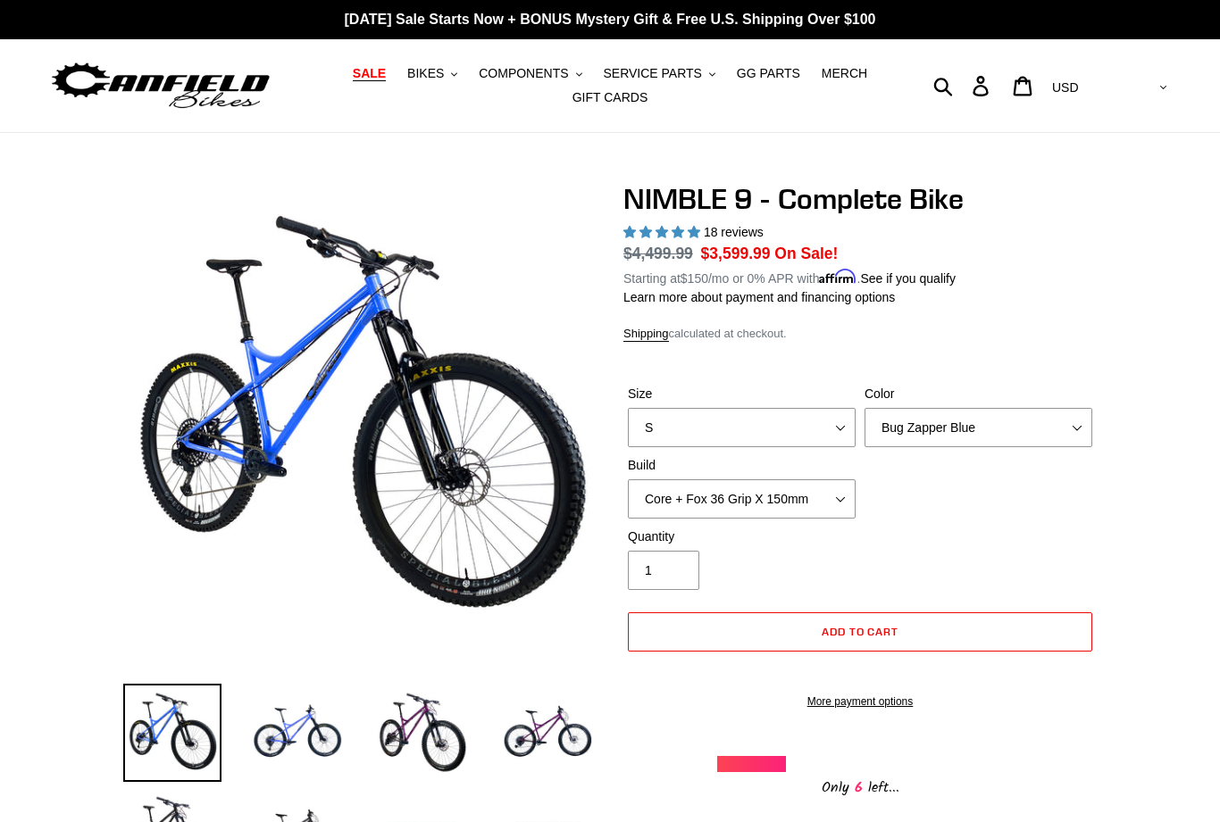
click at [845, 81] on span "MERCH" at bounding box center [845, 73] width 46 height 15
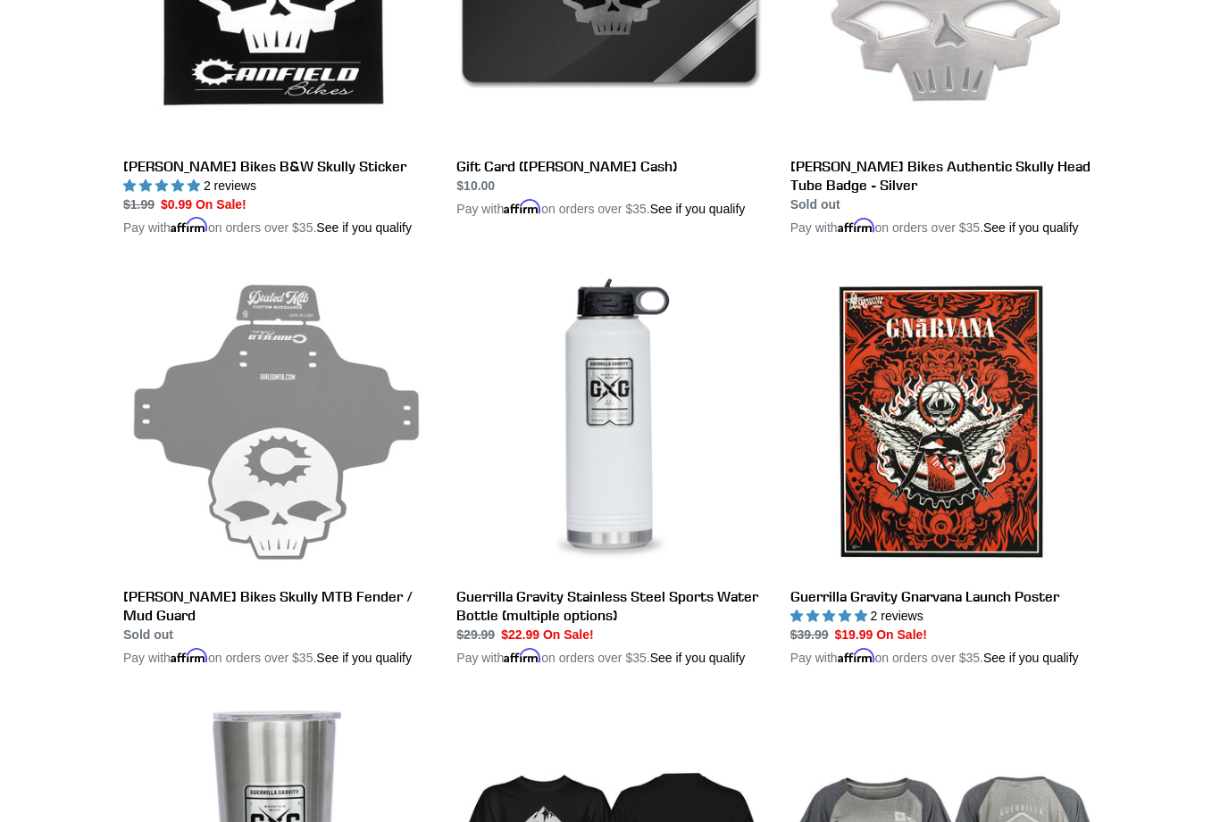
scroll to position [2472, 0]
click at [979, 485] on link "Guerrilla Gravity Gnarvana Launch Poster" at bounding box center [943, 468] width 306 height 399
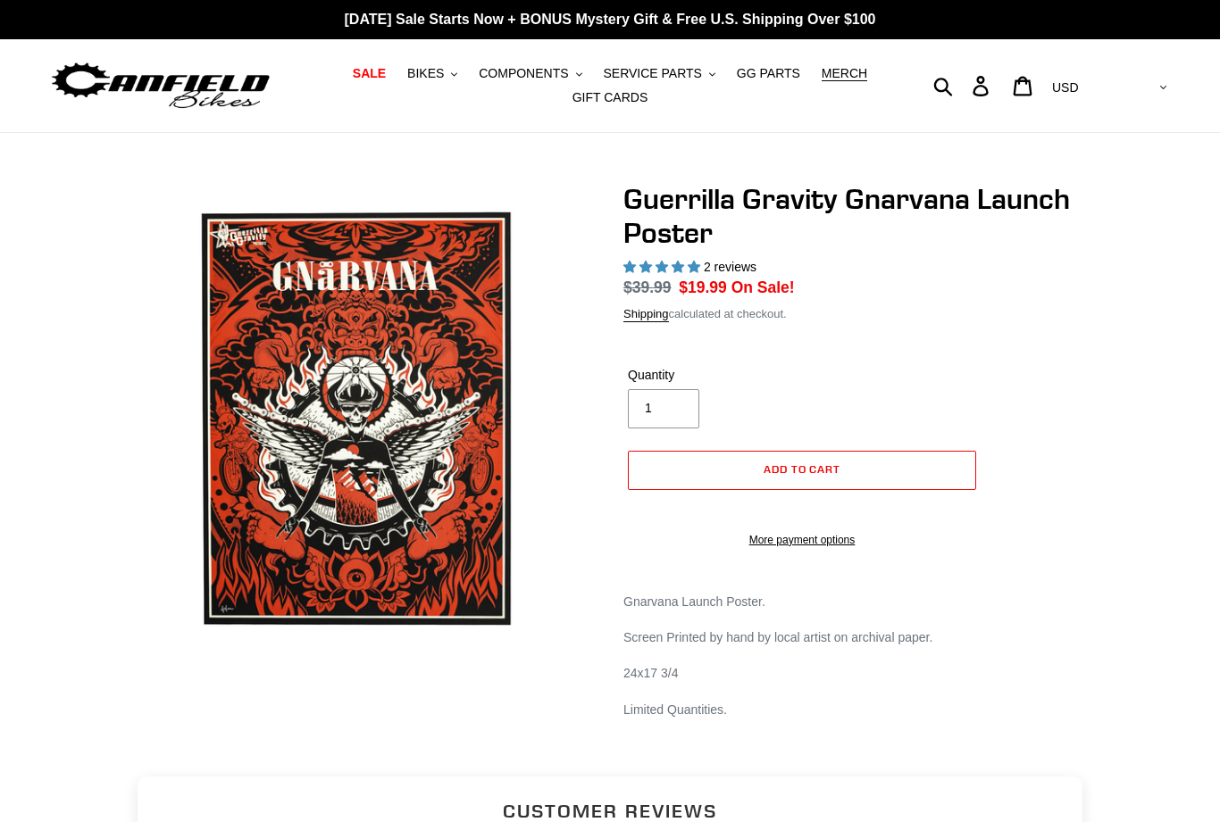
select select "highest-rating"
click at [447, 122] on nav "SALE BIKES .cls-1{fill:#231f20} SHOP ALL BIKES SHOP DEMO BIKES - On SALE Now! J…" at bounding box center [610, 85] width 561 height 93
click at [444, 74] on span "BIKES" at bounding box center [425, 73] width 37 height 15
